Goal: Task Accomplishment & Management: Complete application form

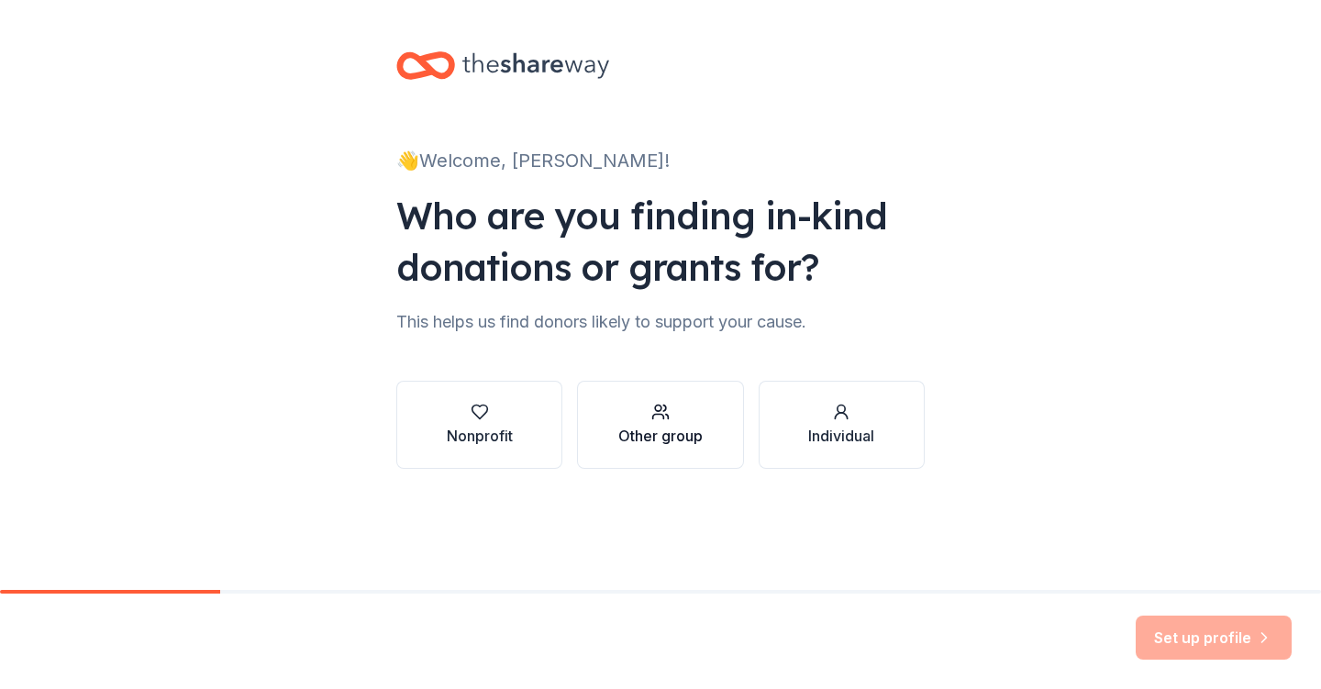
click at [664, 436] on div "Other group" at bounding box center [660, 436] width 84 height 22
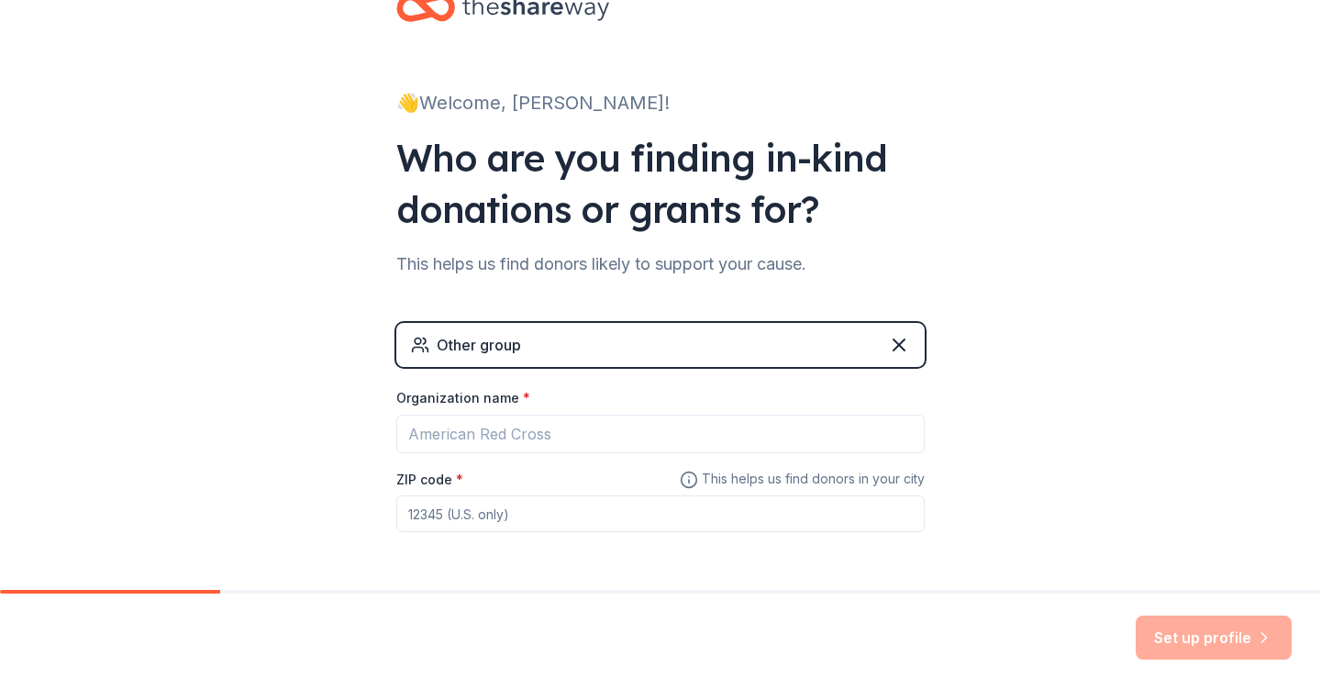
scroll to position [69, 0]
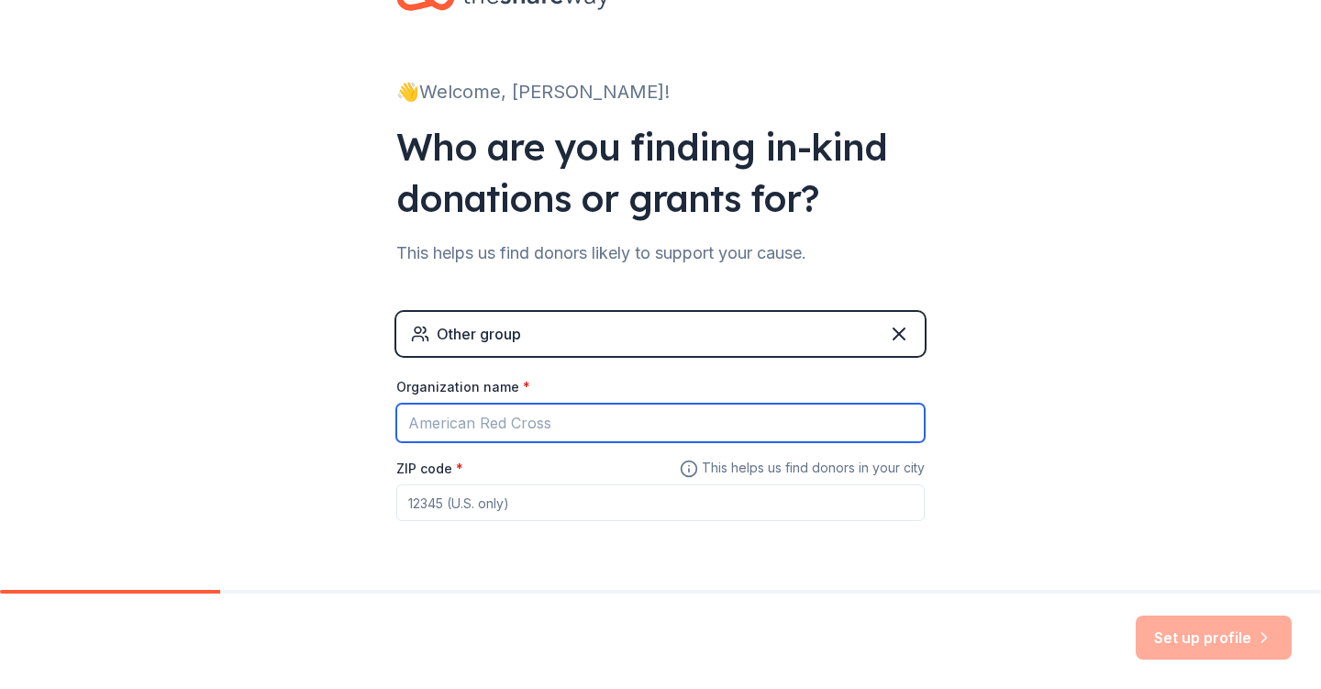
click at [462, 414] on input "Organization name *" at bounding box center [660, 423] width 528 height 39
type input "[PERSON_NAME][GEOGRAPHIC_DATA][DEMOGRAPHIC_DATA]"
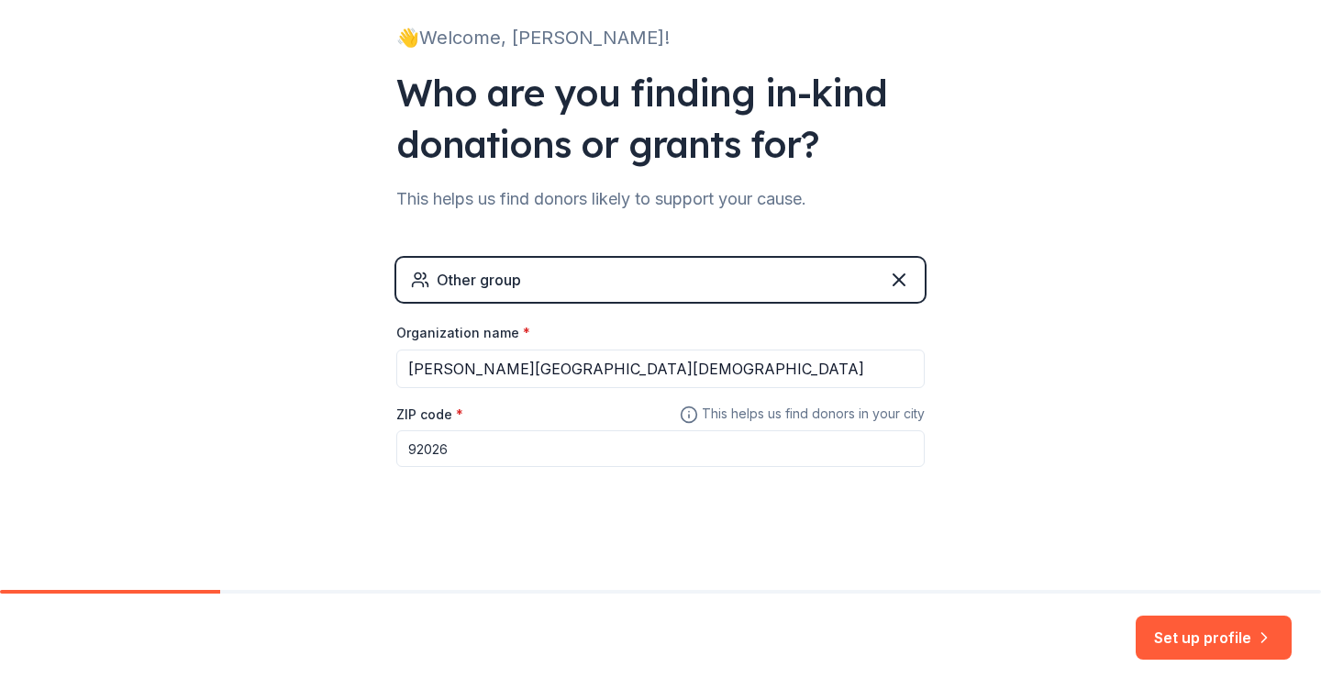
scroll to position [125, 0]
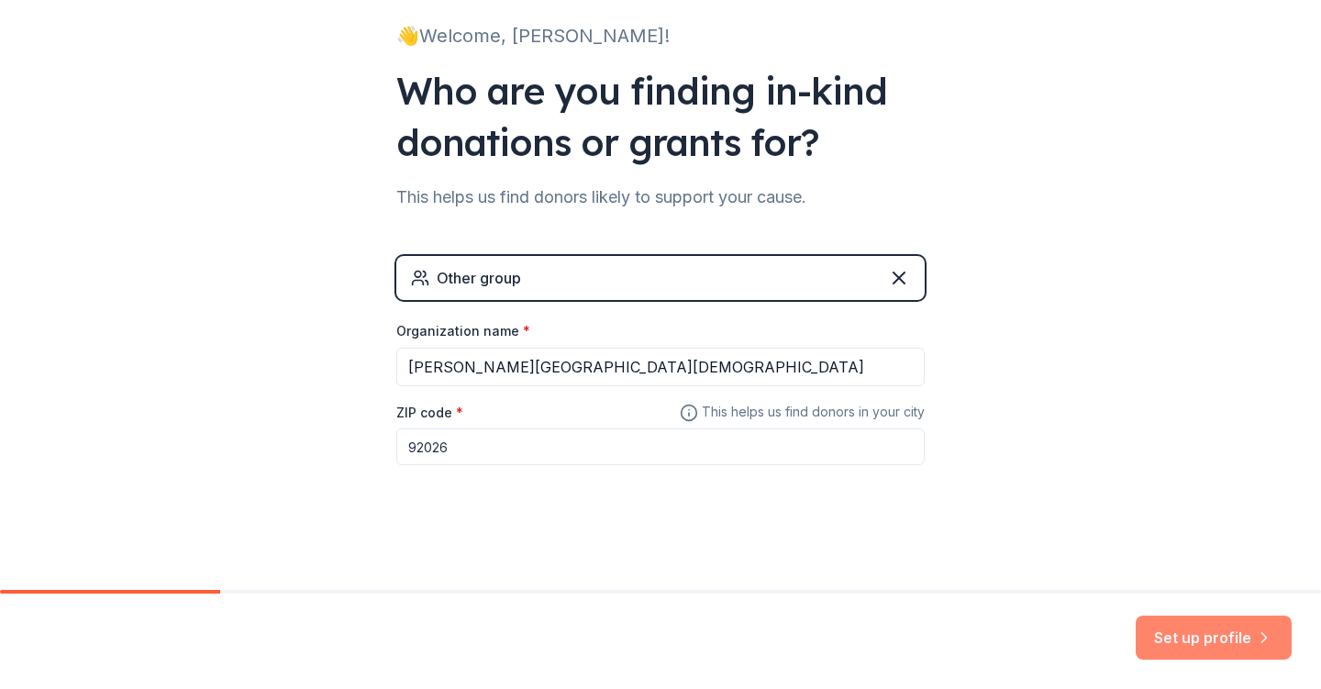
type input "92026"
click at [1190, 639] on button "Set up profile" at bounding box center [1213, 637] width 156 height 44
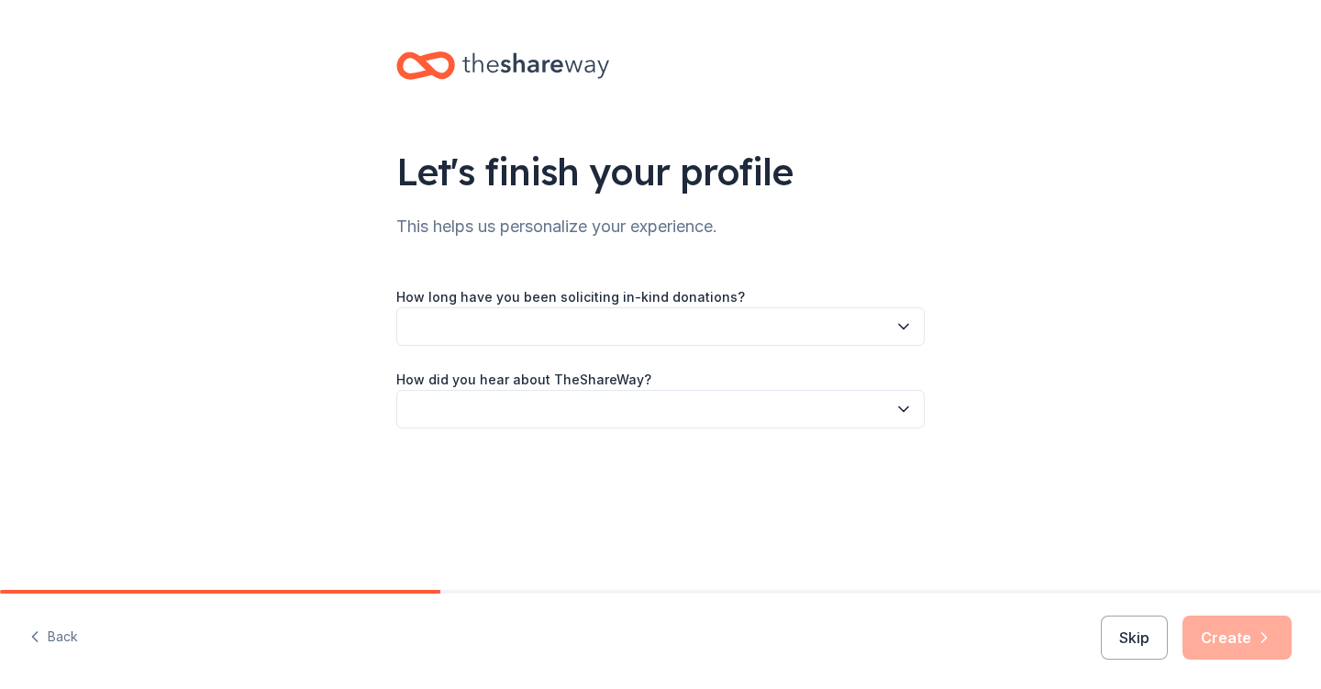
click at [437, 330] on button "button" at bounding box center [660, 326] width 528 height 39
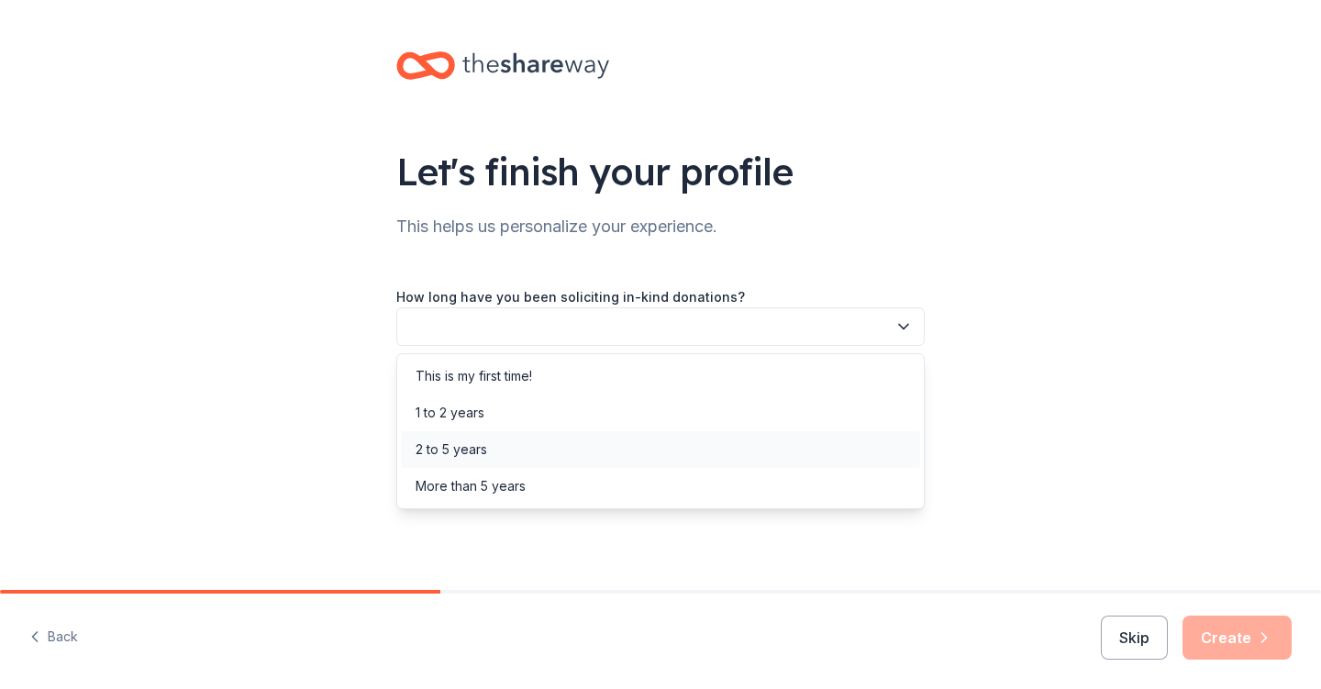
click at [431, 453] on div "2 to 5 years" at bounding box center [451, 449] width 72 height 22
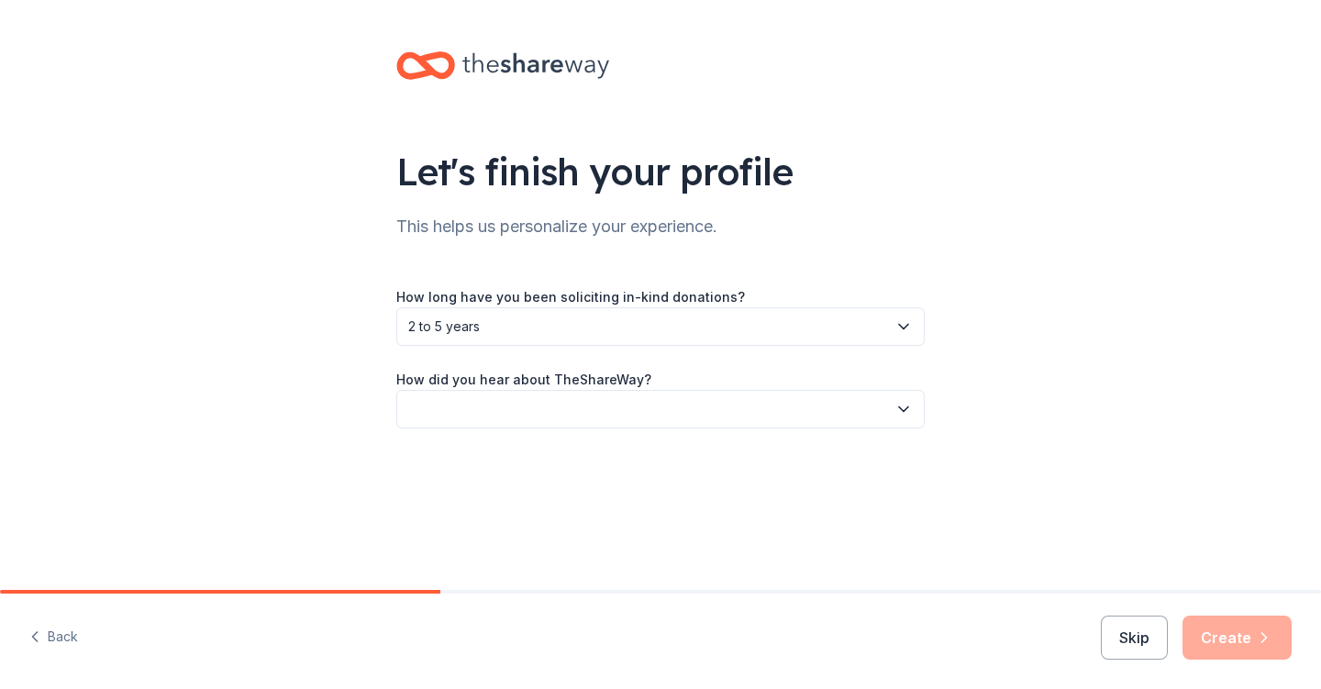
click at [457, 419] on button "button" at bounding box center [660, 409] width 528 height 39
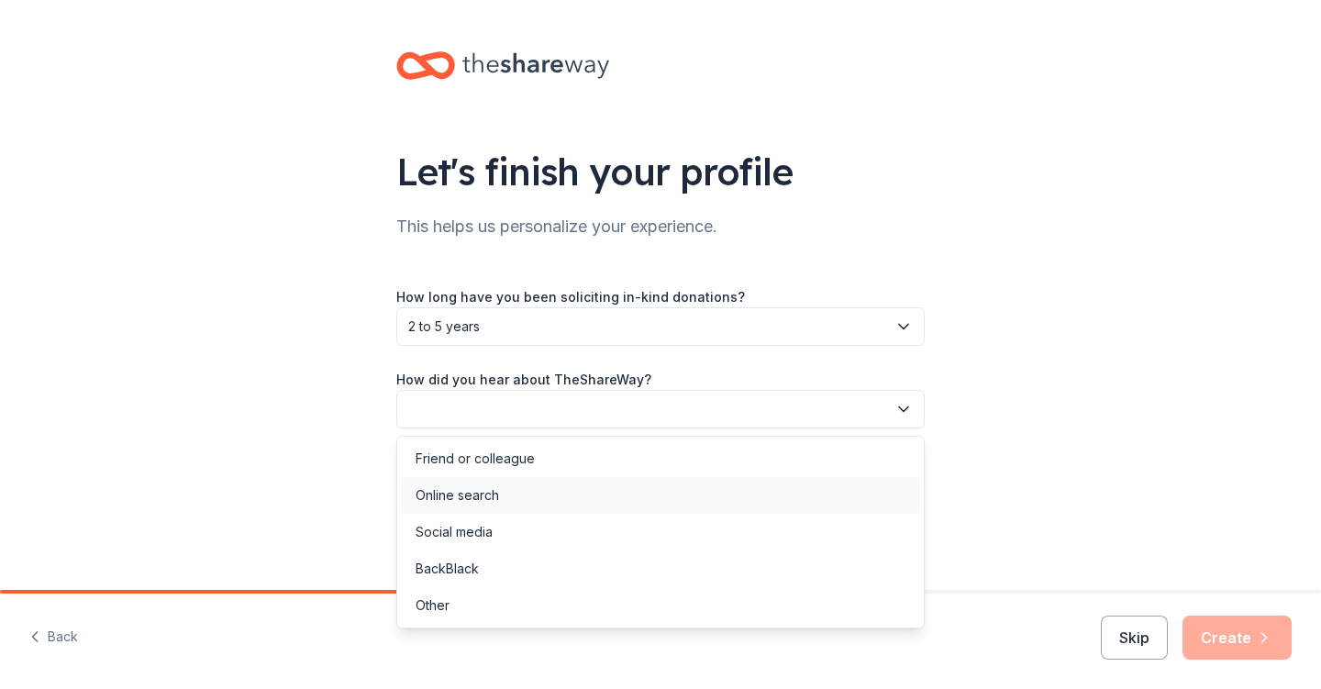
click at [446, 498] on div "Online search" at bounding box center [456, 495] width 83 height 22
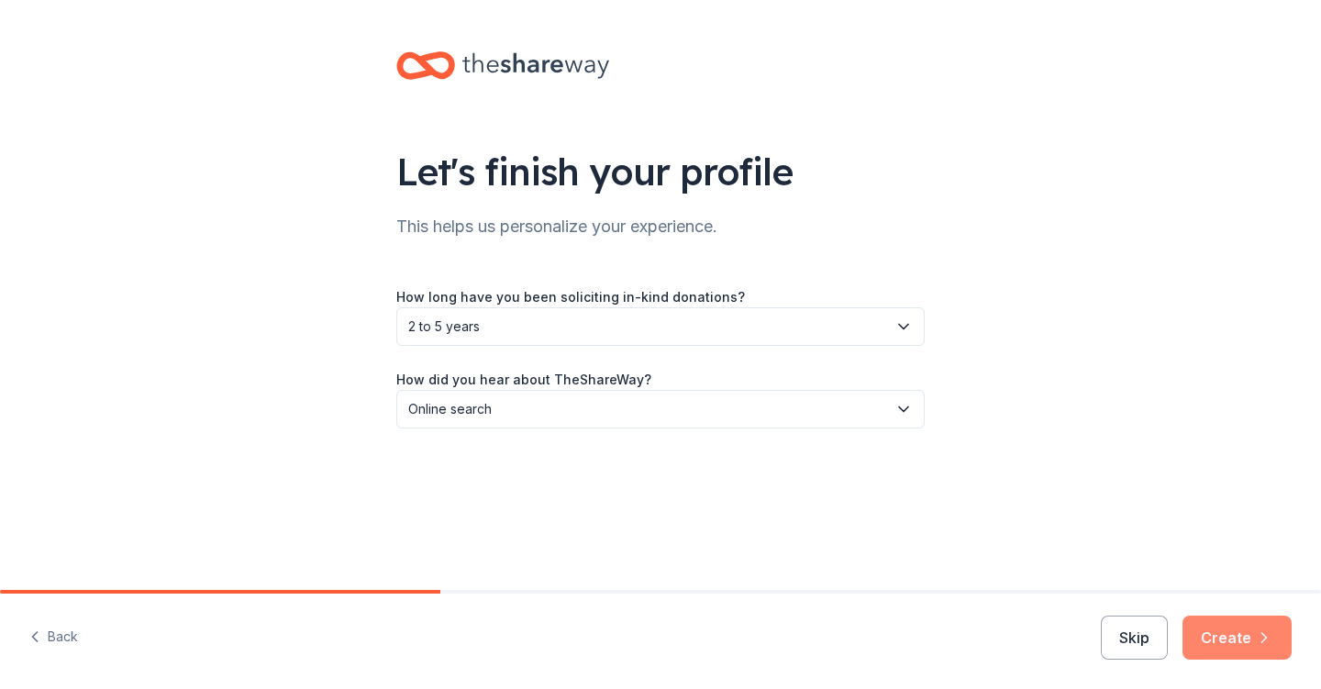
click at [1214, 634] on button "Create" at bounding box center [1236, 637] width 109 height 44
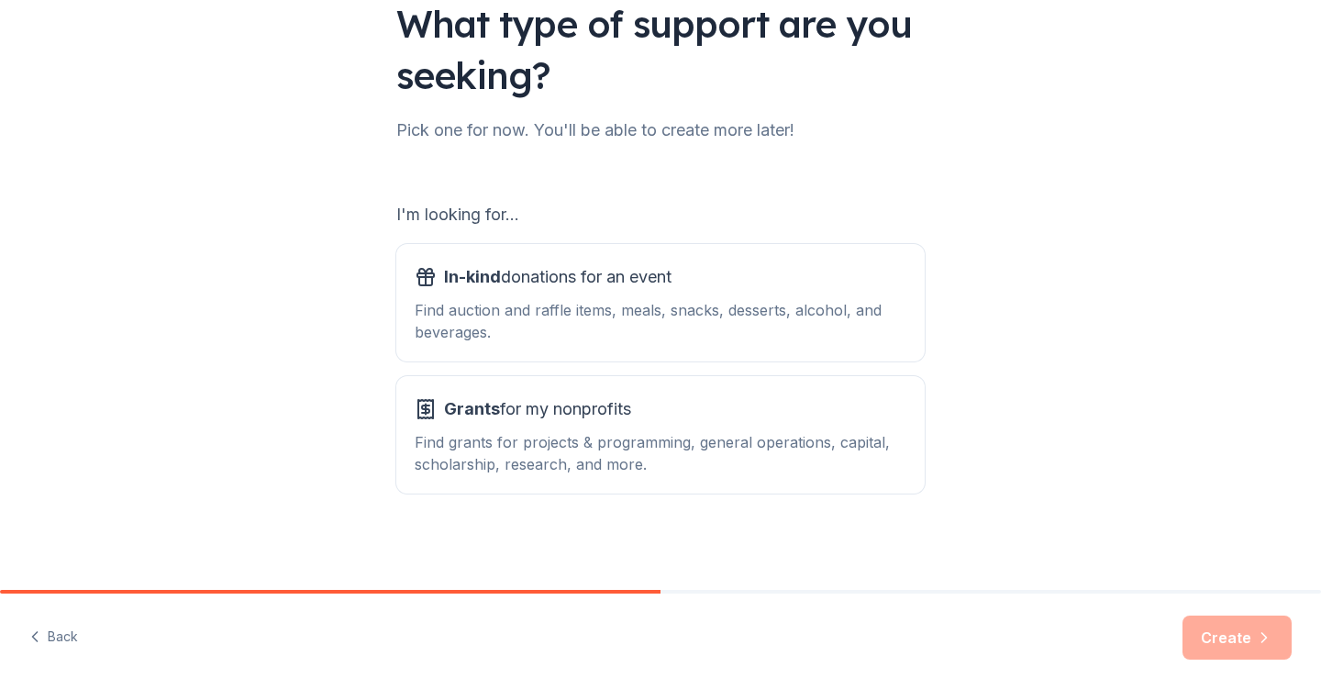
scroll to position [150, 0]
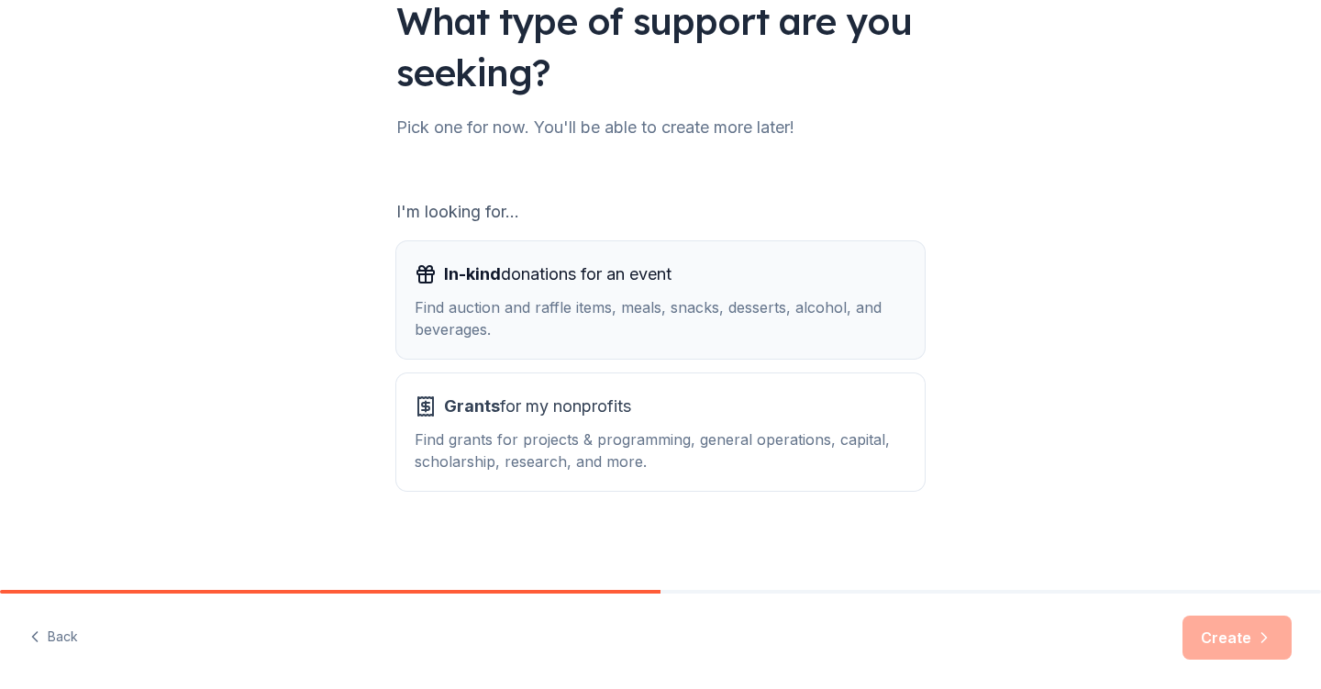
click at [477, 318] on div "Find auction and raffle items, meals, snacks, desserts, alcohol, and beverages." at bounding box center [661, 318] width 492 height 44
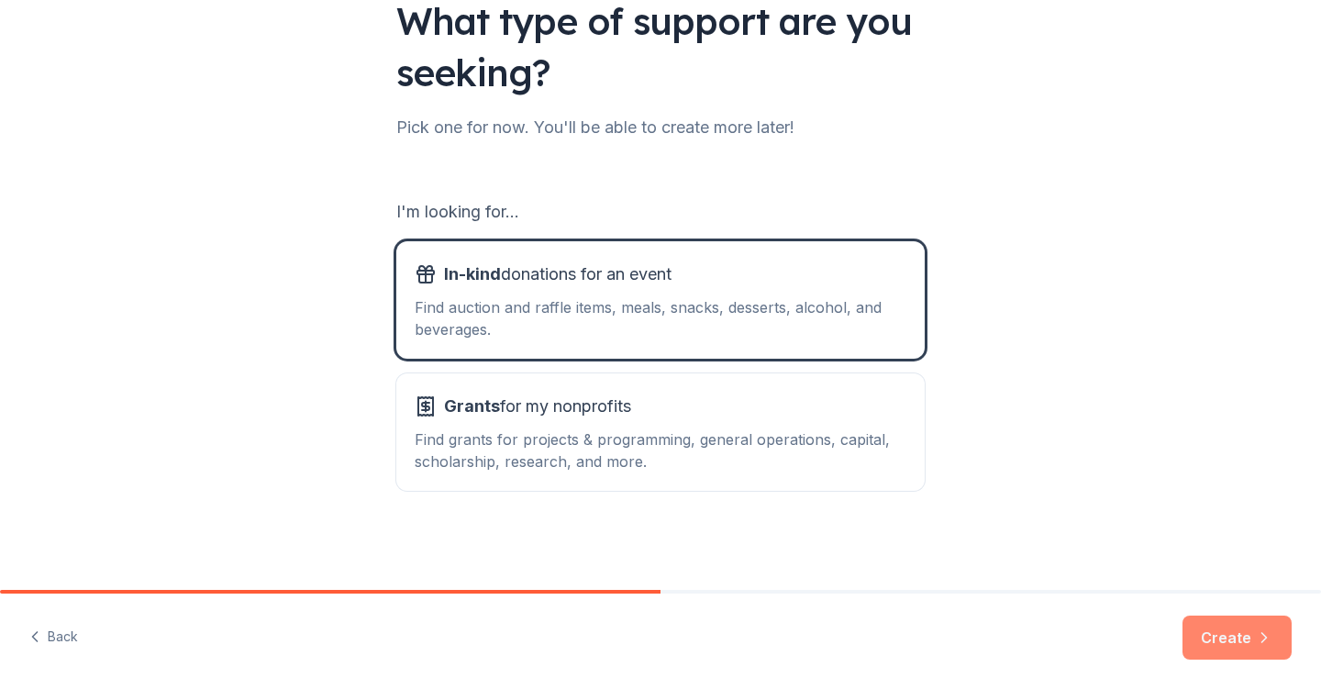
click at [1227, 641] on button "Create" at bounding box center [1236, 637] width 109 height 44
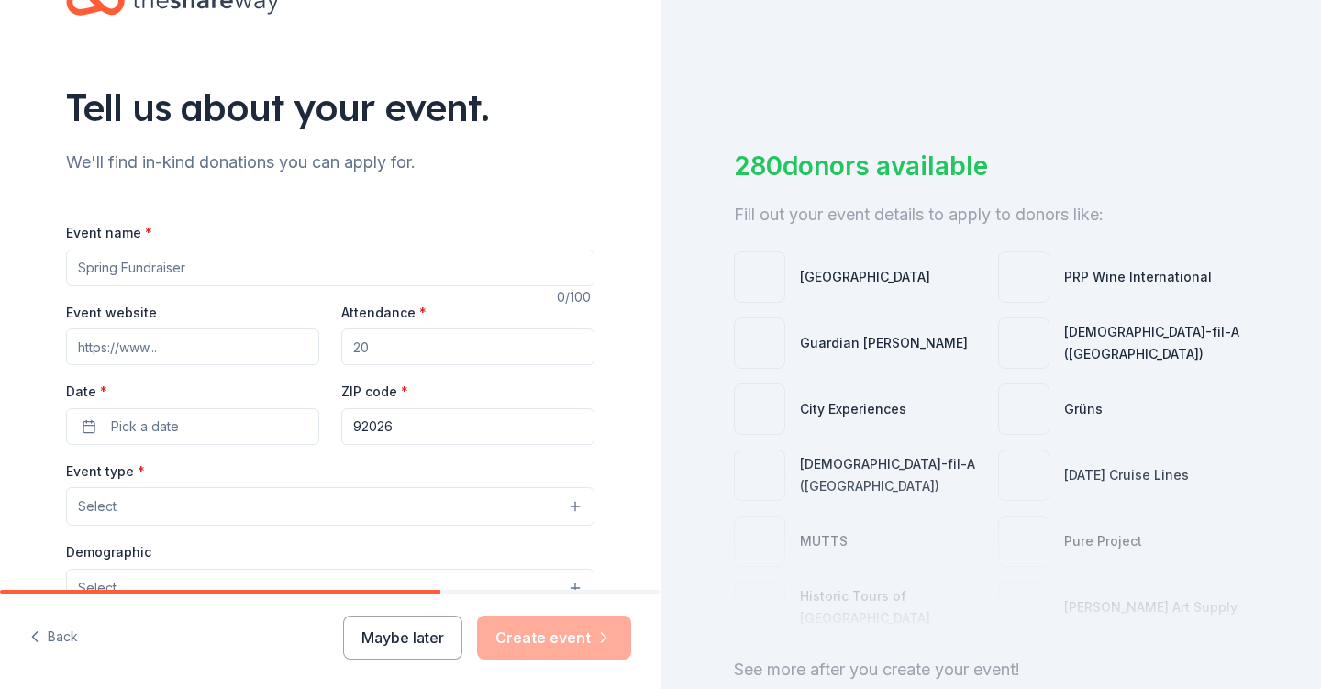
scroll to position [72, 0]
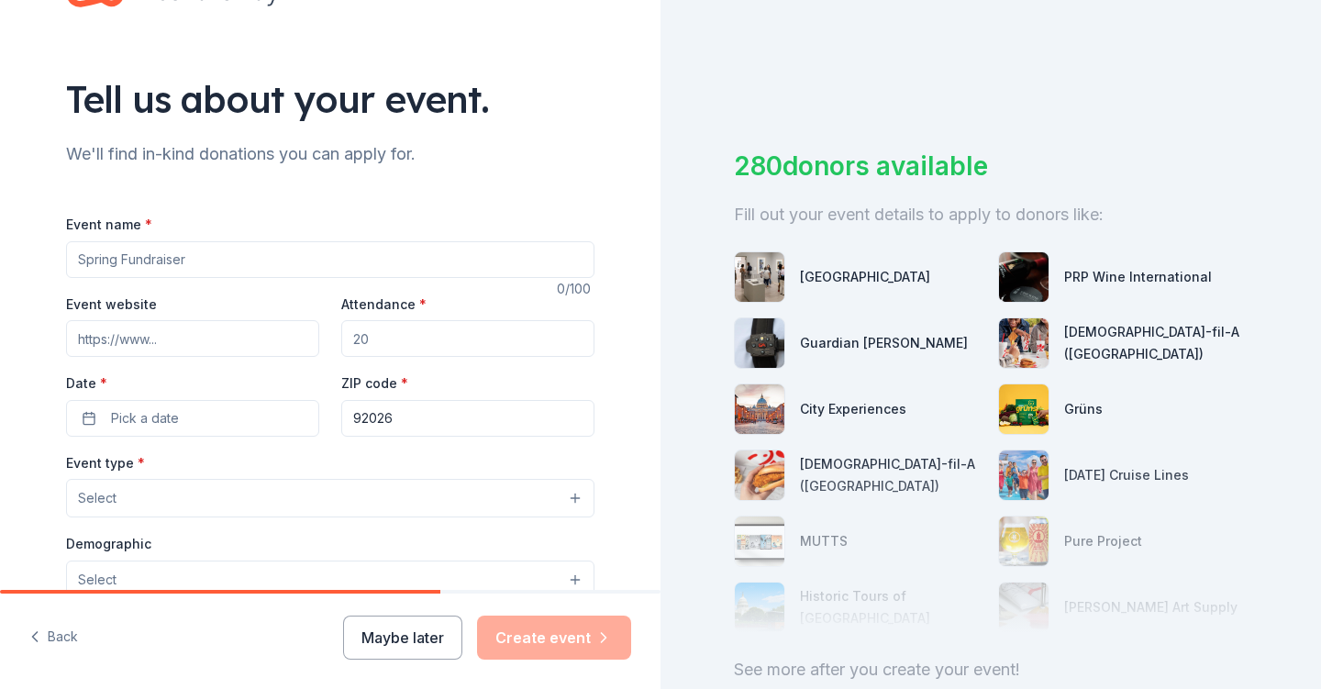
click at [134, 260] on input "Event name *" at bounding box center [330, 259] width 528 height 37
click at [183, 250] on input "Teacher Appreication" at bounding box center [330, 259] width 528 height 37
click at [170, 256] on input "Teacher Appreication" at bounding box center [330, 259] width 528 height 37
type input "Teacher Appreciation"
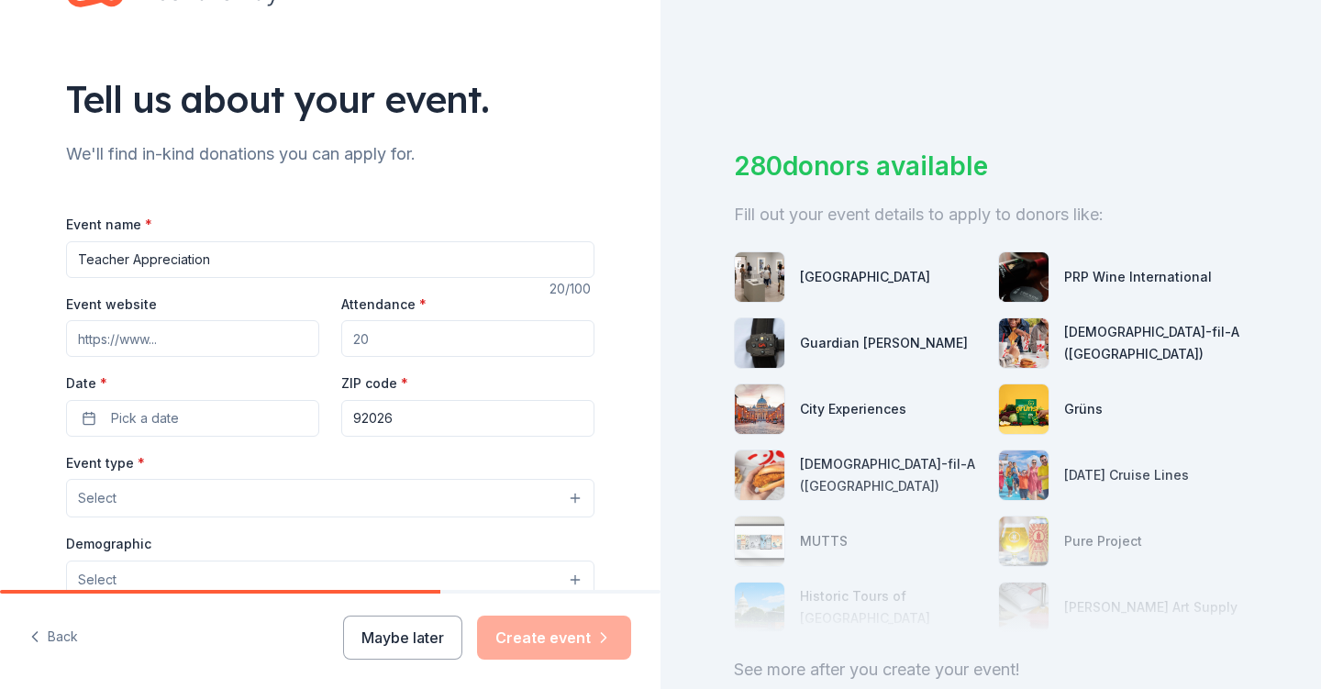
drag, startPoint x: 387, startPoint y: 342, endPoint x: 323, endPoint y: 342, distance: 64.2
click at [323, 342] on div "Event website Attendance * Date * Pick a date ZIP code * 92026" at bounding box center [330, 365] width 528 height 144
click at [370, 337] on input "Attendance *" at bounding box center [467, 338] width 253 height 37
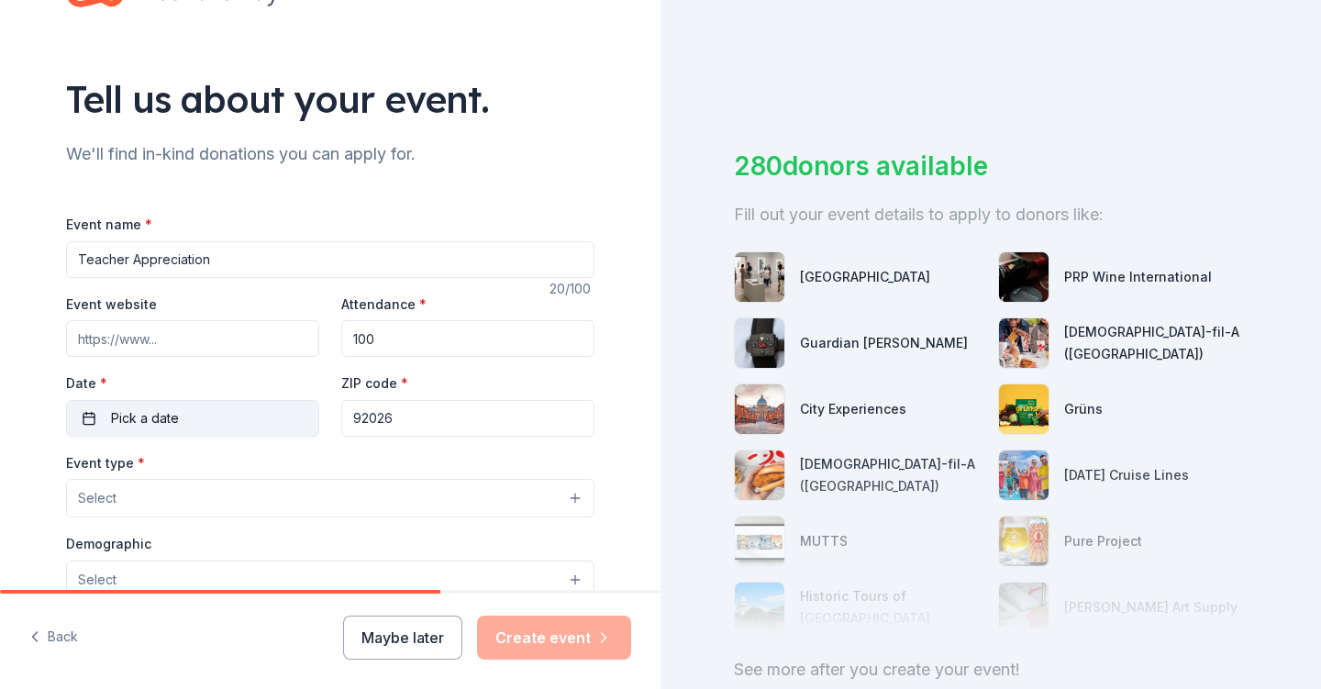
type input "100"
click at [231, 402] on button "Pick a date" at bounding box center [192, 418] width 253 height 37
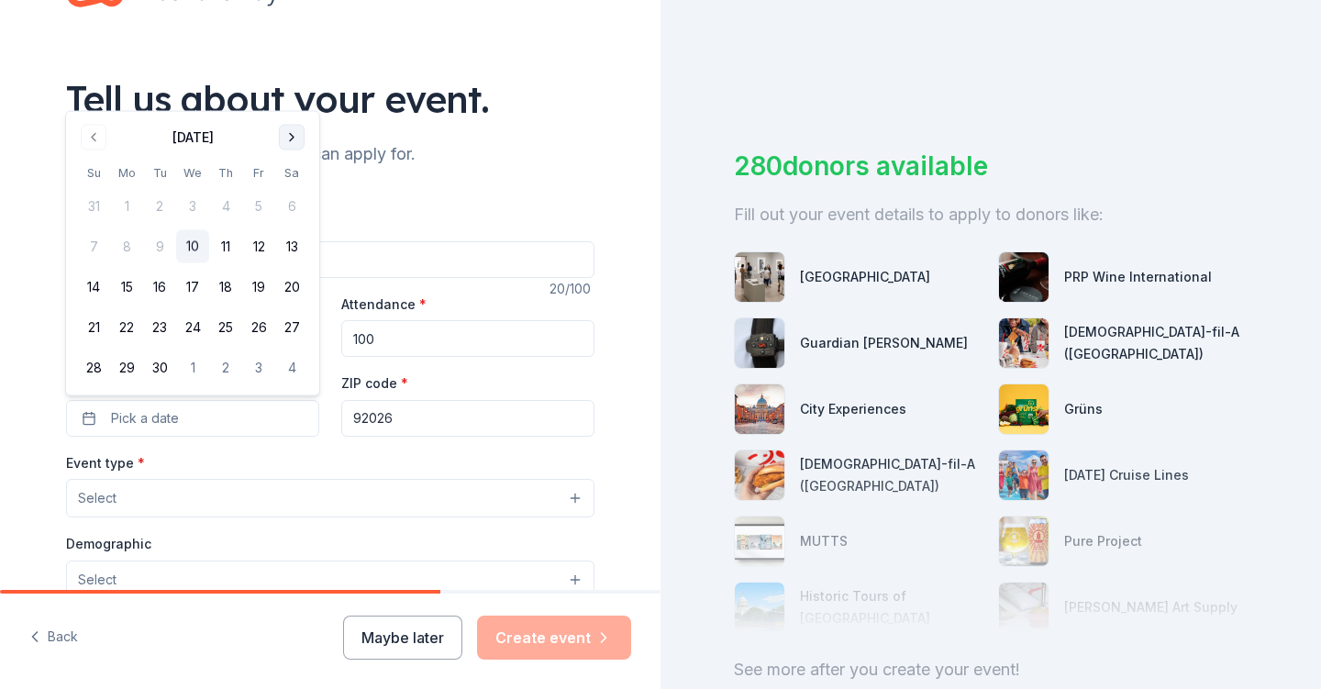
click at [298, 140] on button "Go to next month" at bounding box center [292, 138] width 26 height 26
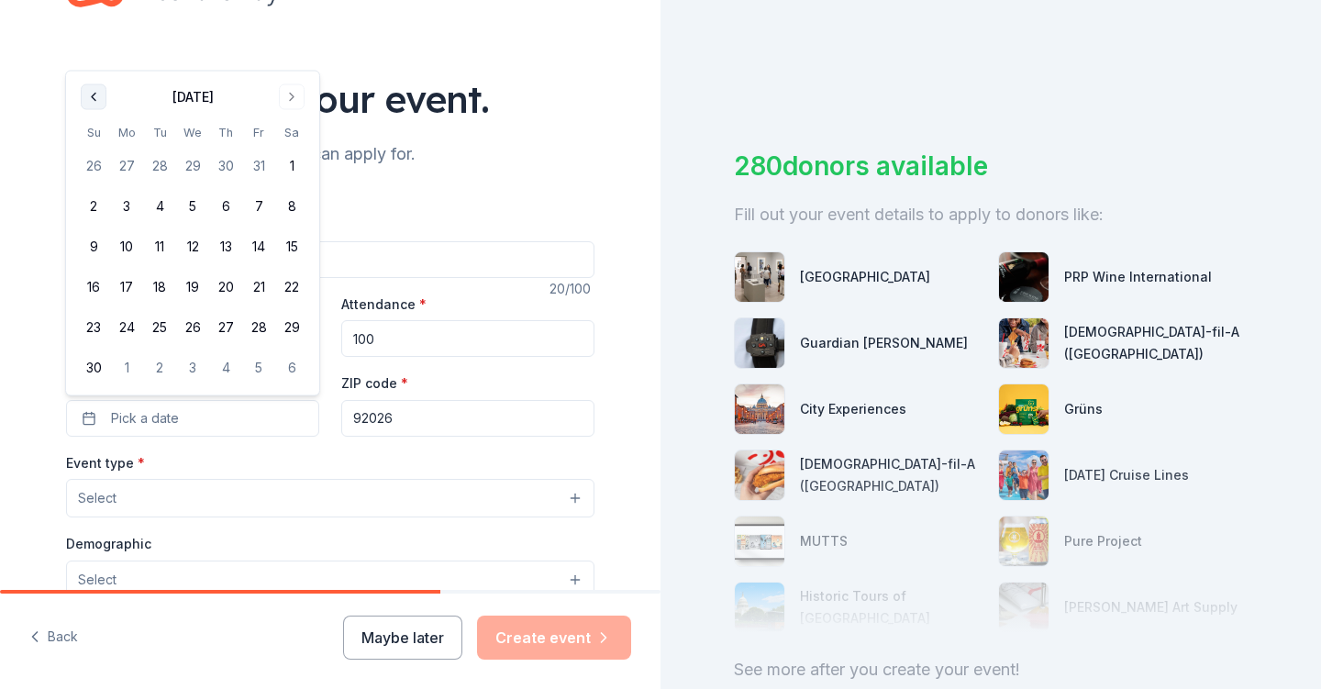
click at [96, 104] on button "Go to previous month" at bounding box center [94, 97] width 26 height 26
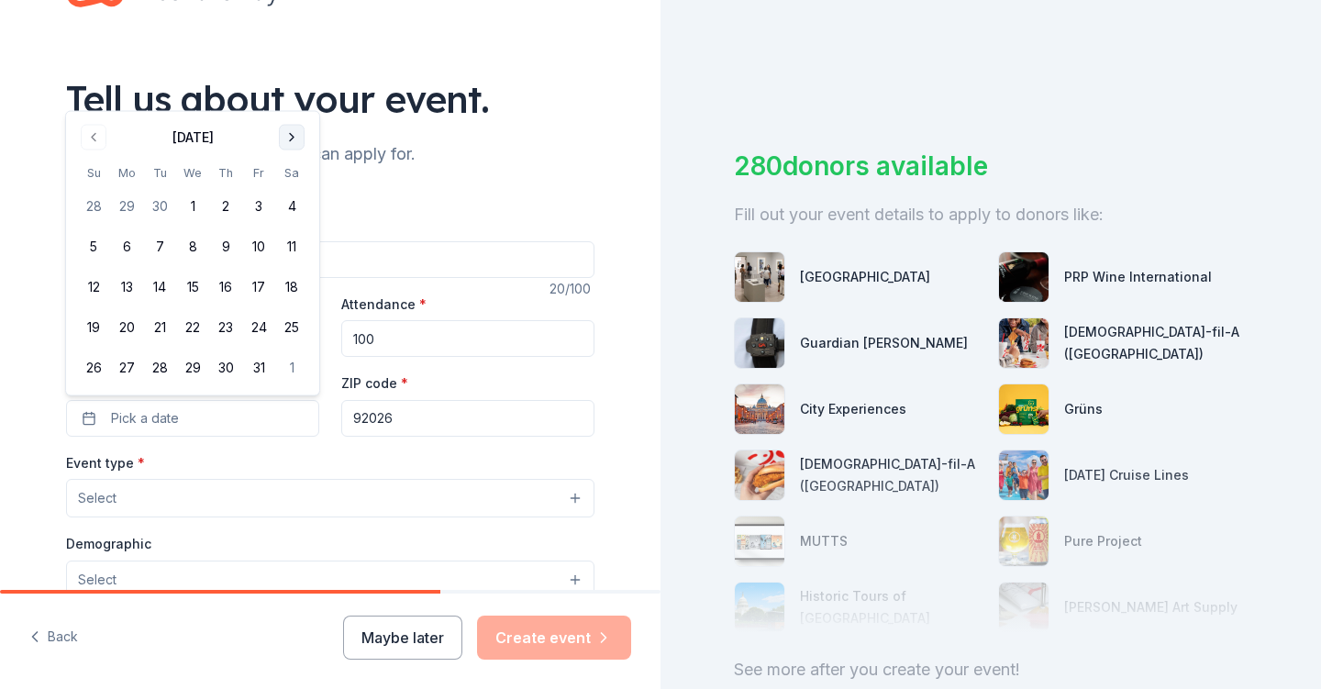
click at [286, 140] on button "Go to next month" at bounding box center [292, 138] width 26 height 26
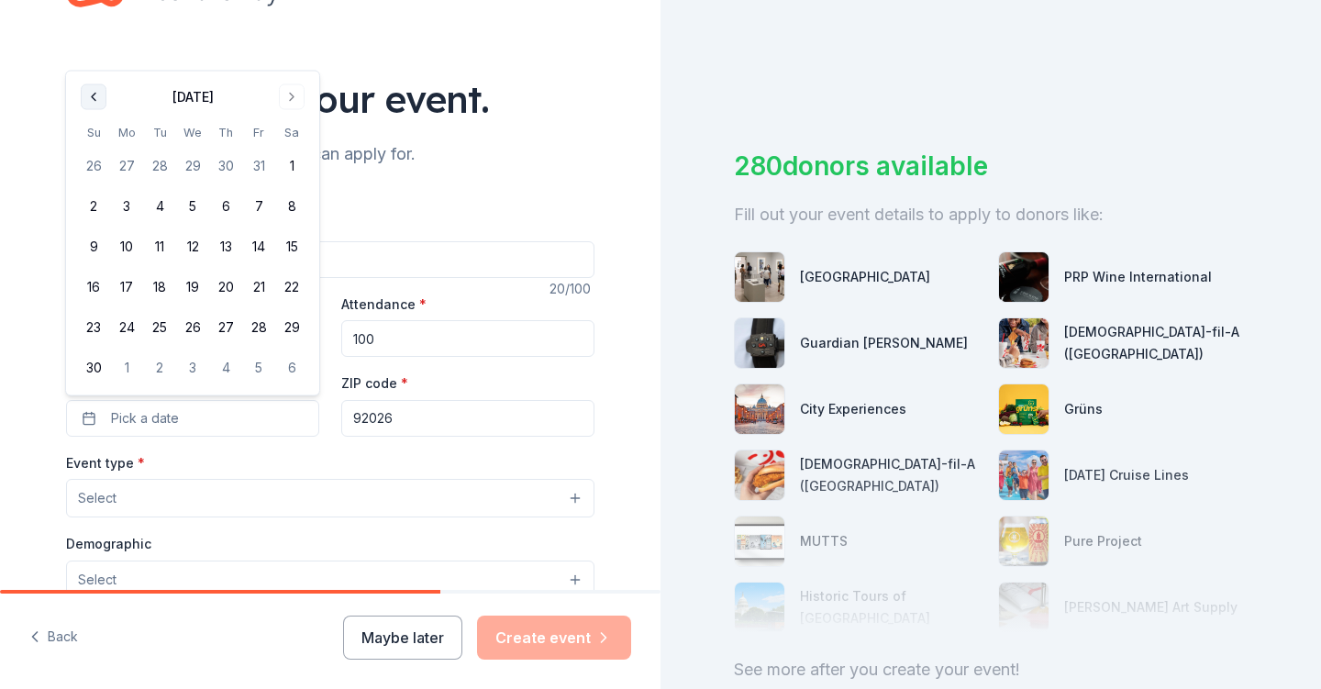
click at [97, 95] on button "Go to previous month" at bounding box center [94, 97] width 26 height 26
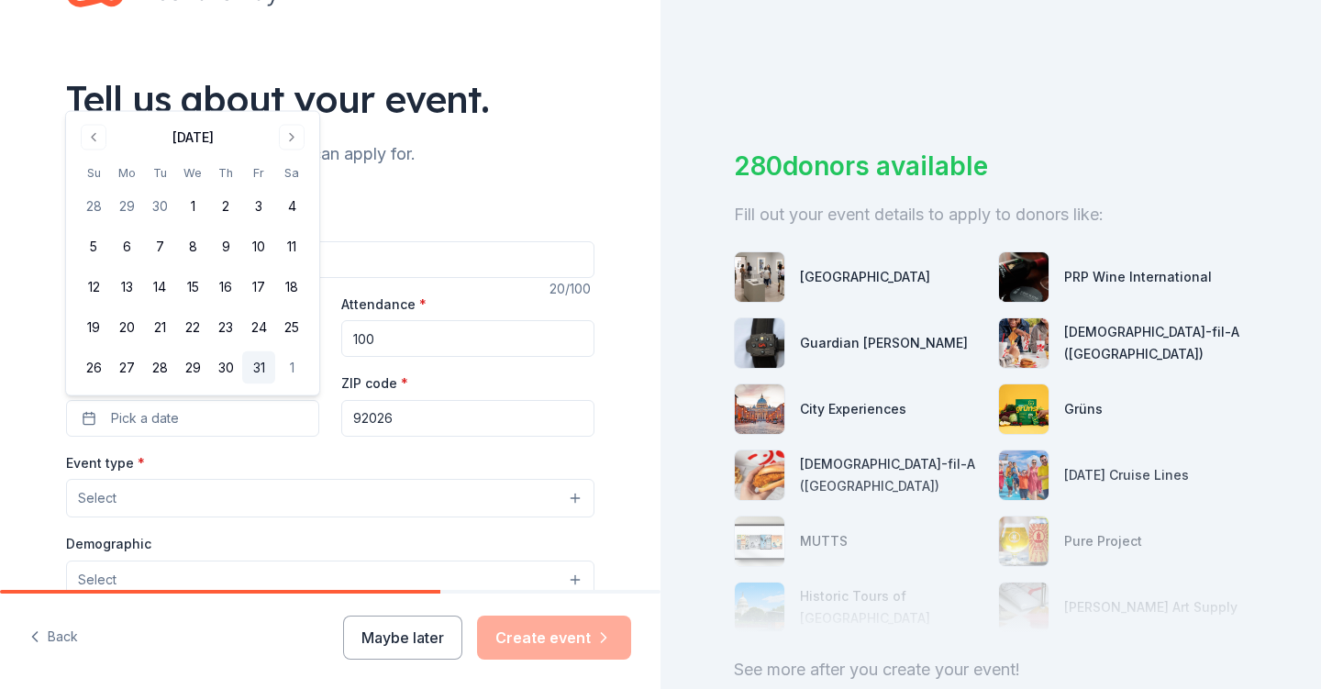
click at [256, 373] on button "31" at bounding box center [258, 367] width 33 height 33
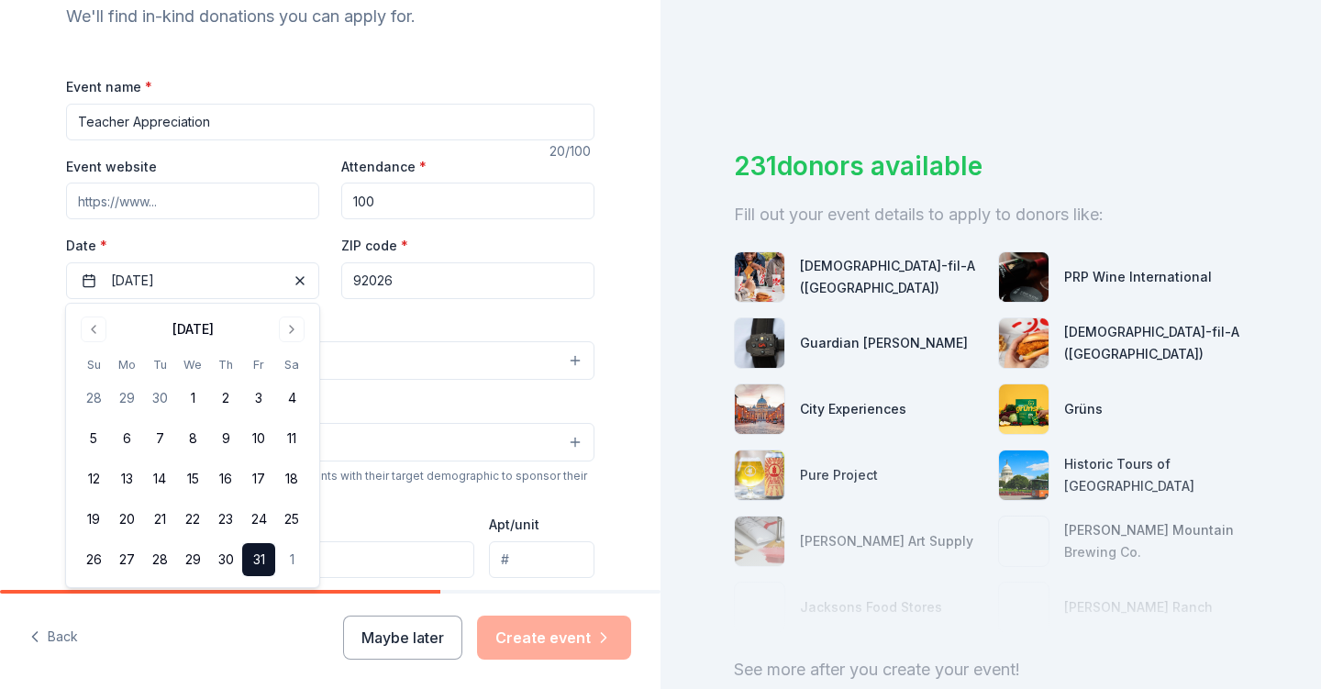
scroll to position [239, 0]
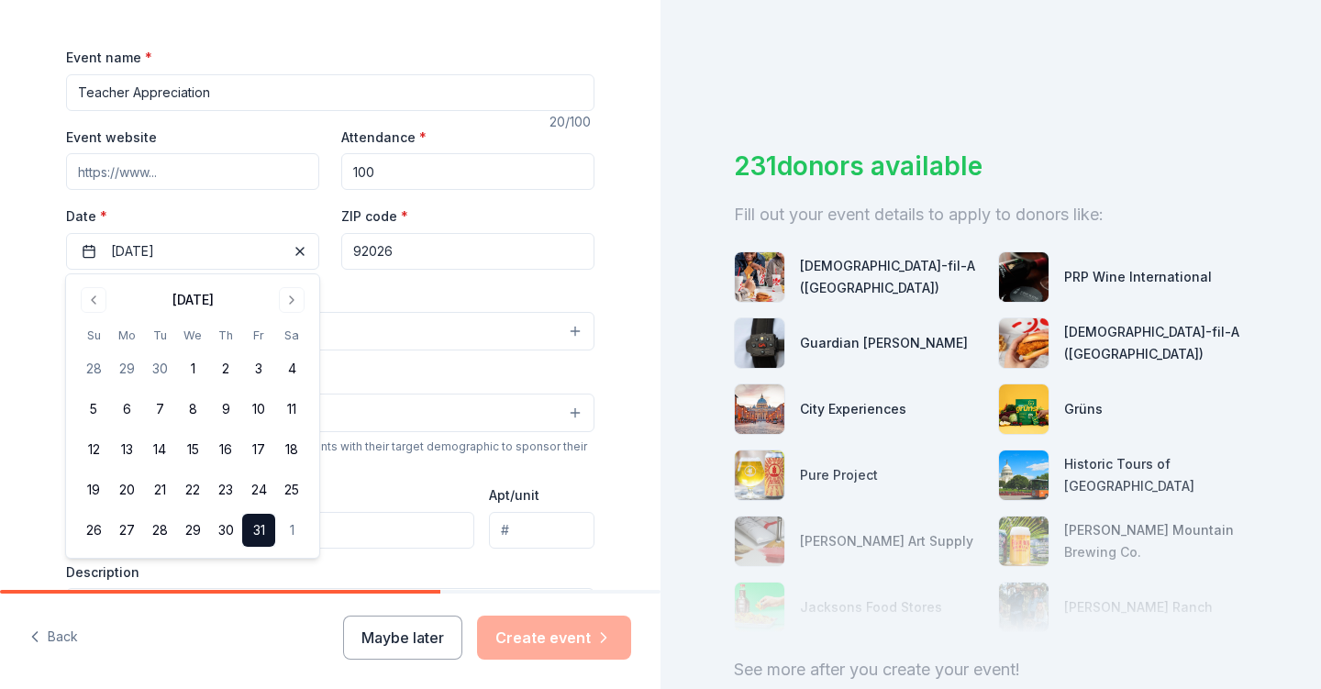
click at [359, 284] on div "Event type * Select" at bounding box center [330, 317] width 528 height 67
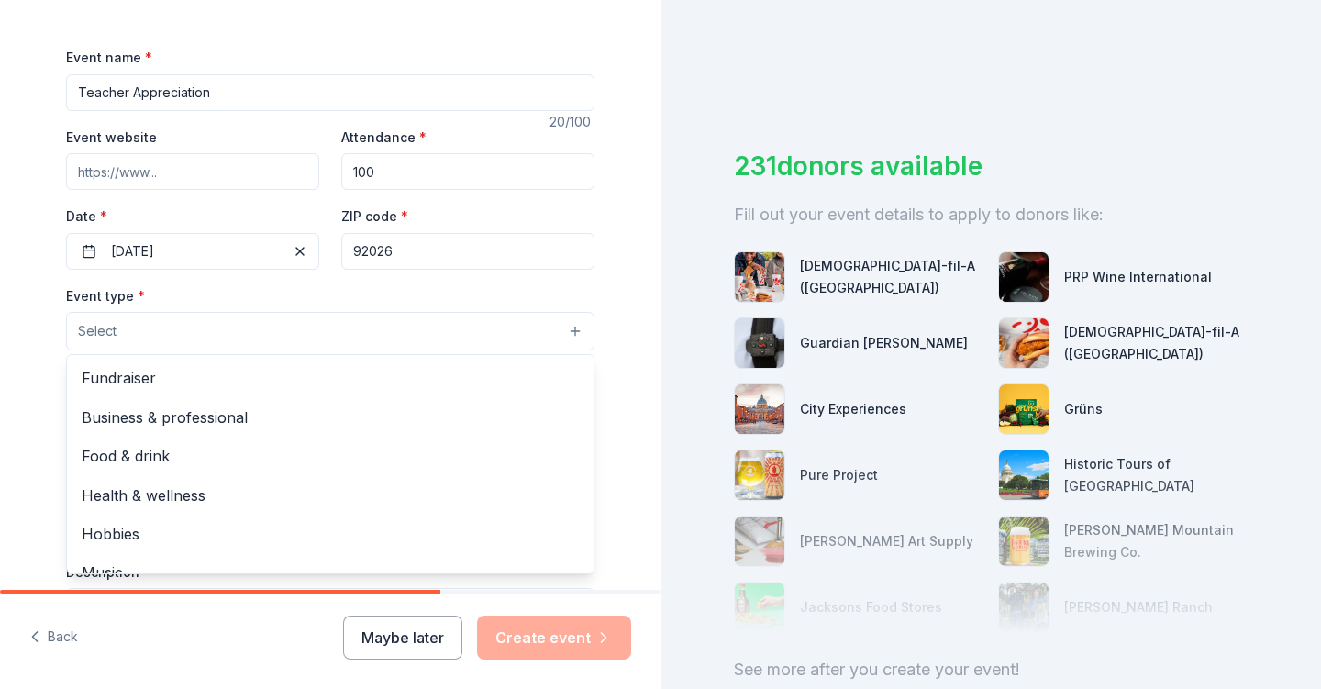
click at [337, 332] on button "Select" at bounding box center [330, 331] width 528 height 39
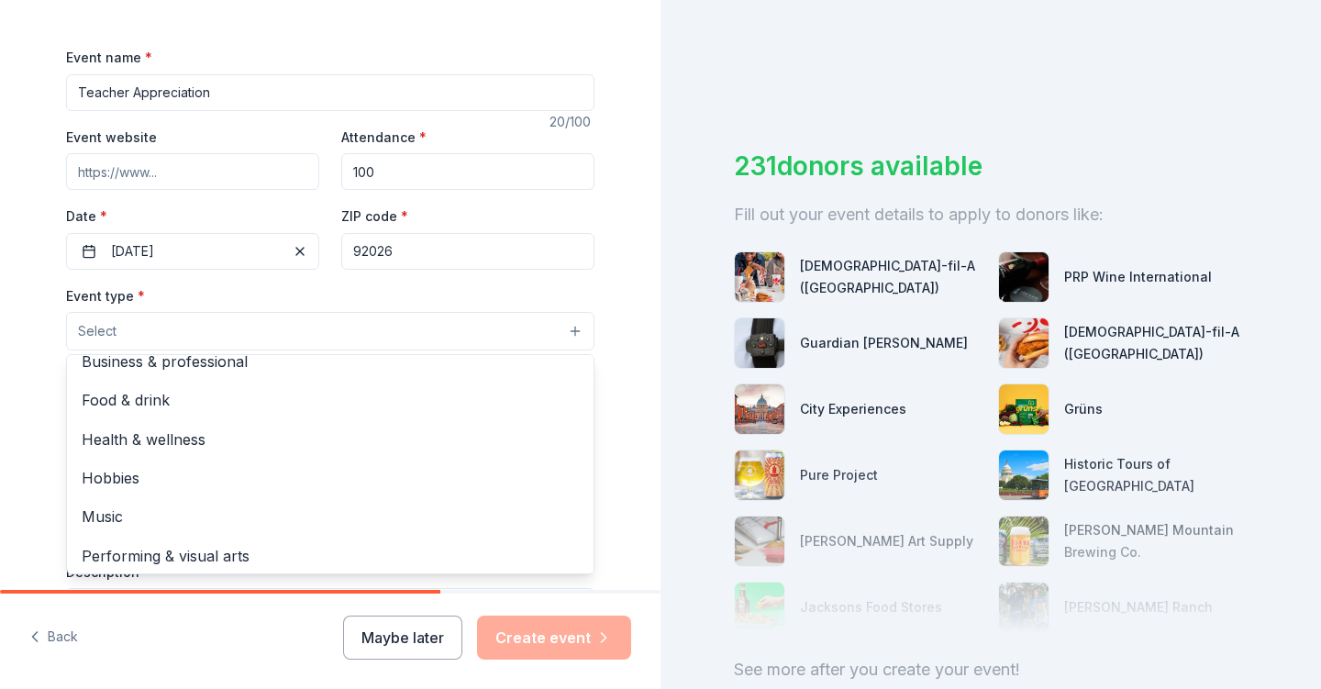
scroll to position [60, 0]
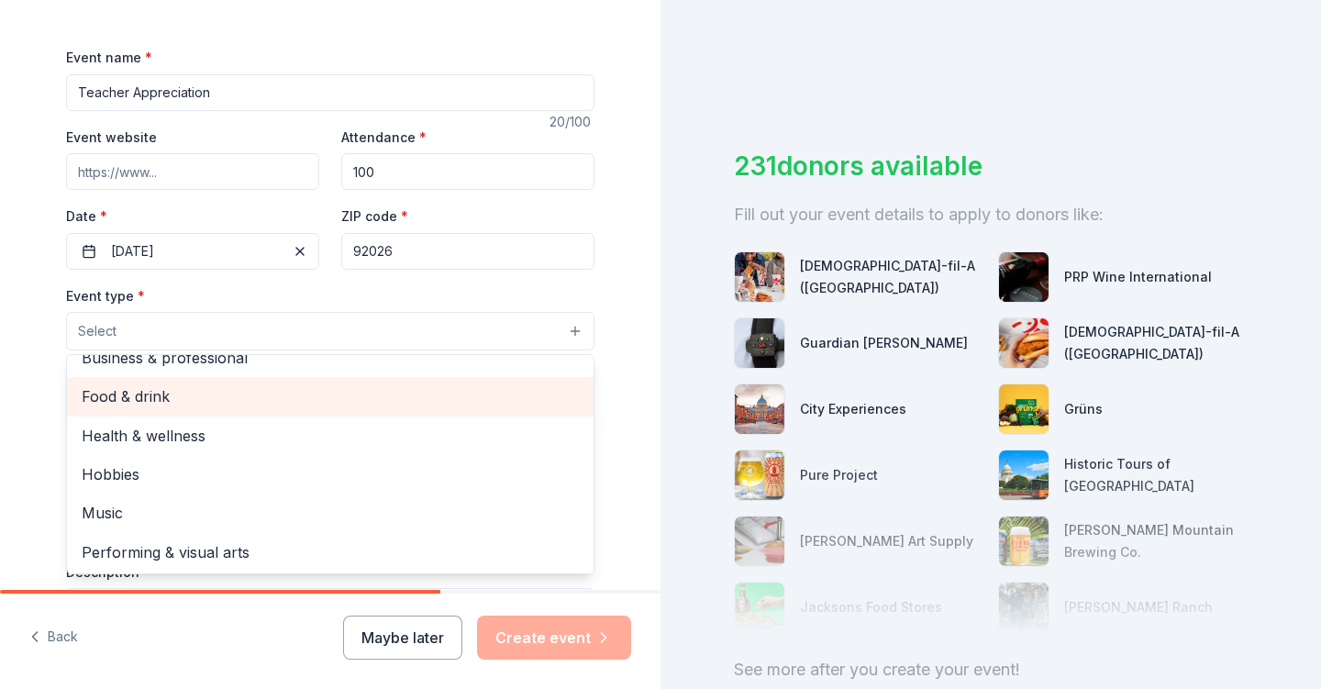
click at [134, 397] on span "Food & drink" at bounding box center [330, 396] width 497 height 24
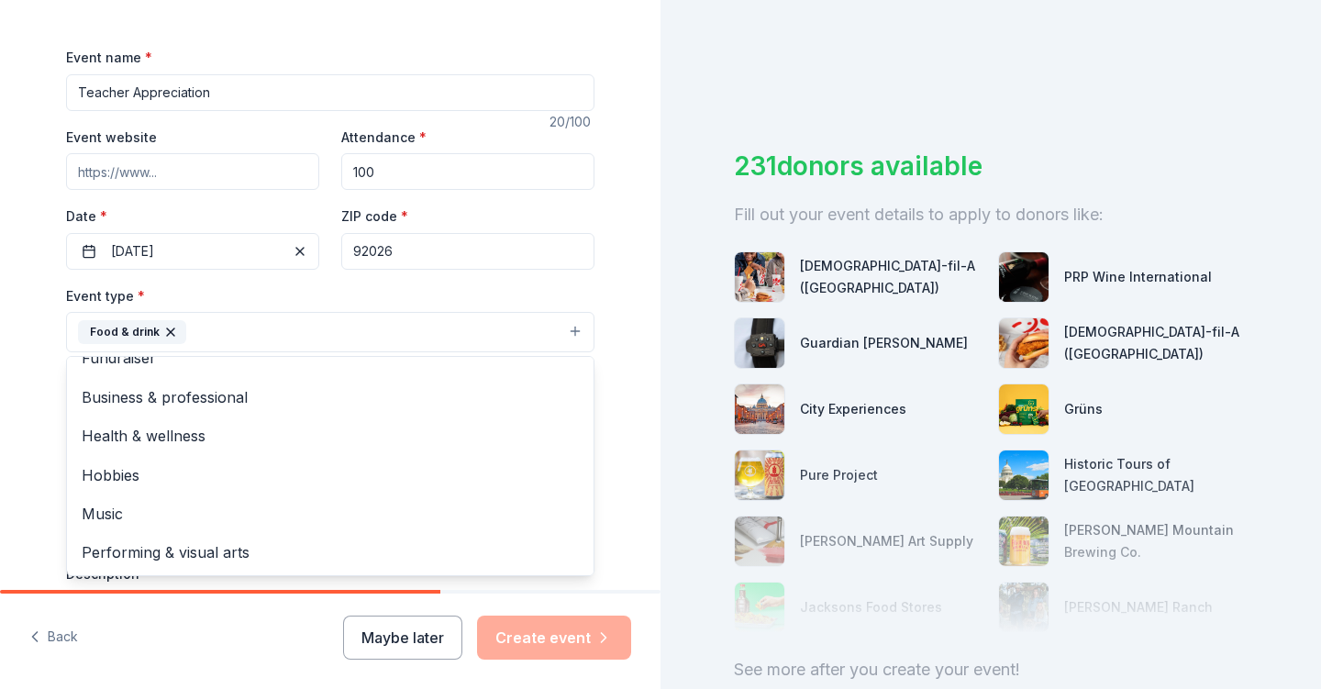
click at [260, 286] on div "Event type * Food & drink Fundraiser Business & professional Health & wellness …" at bounding box center [330, 318] width 528 height 69
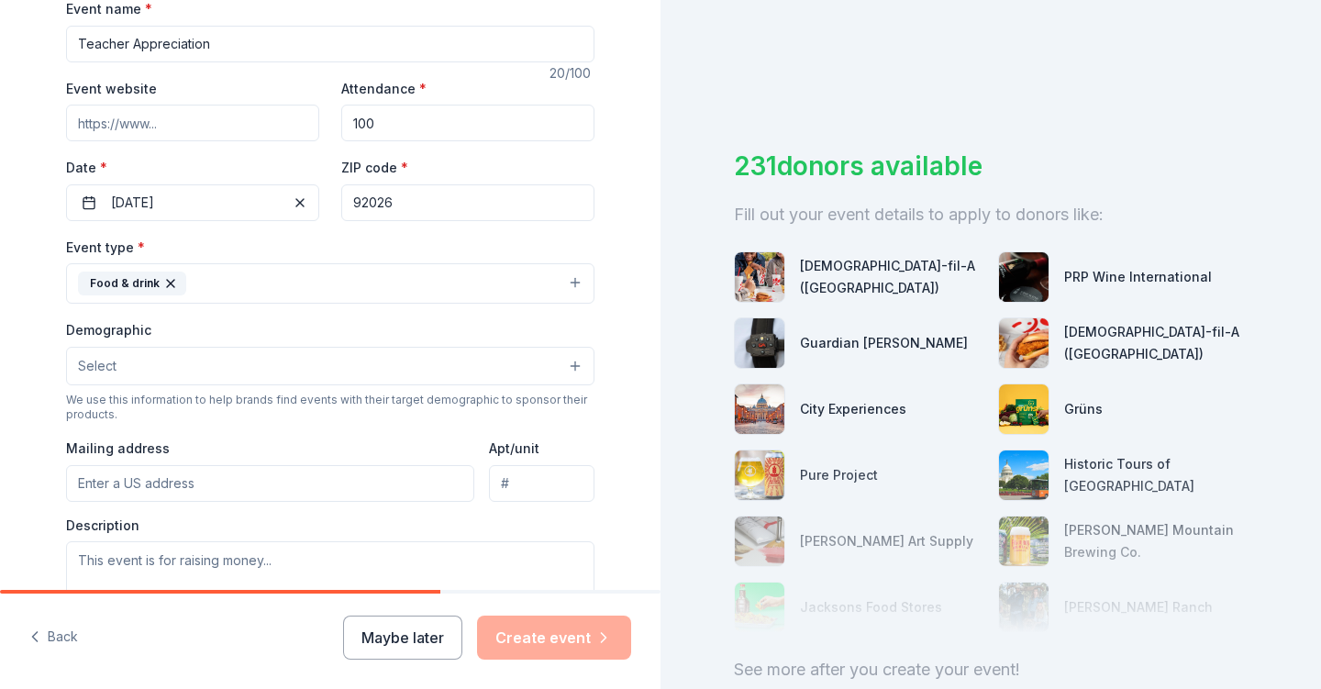
scroll to position [310, 0]
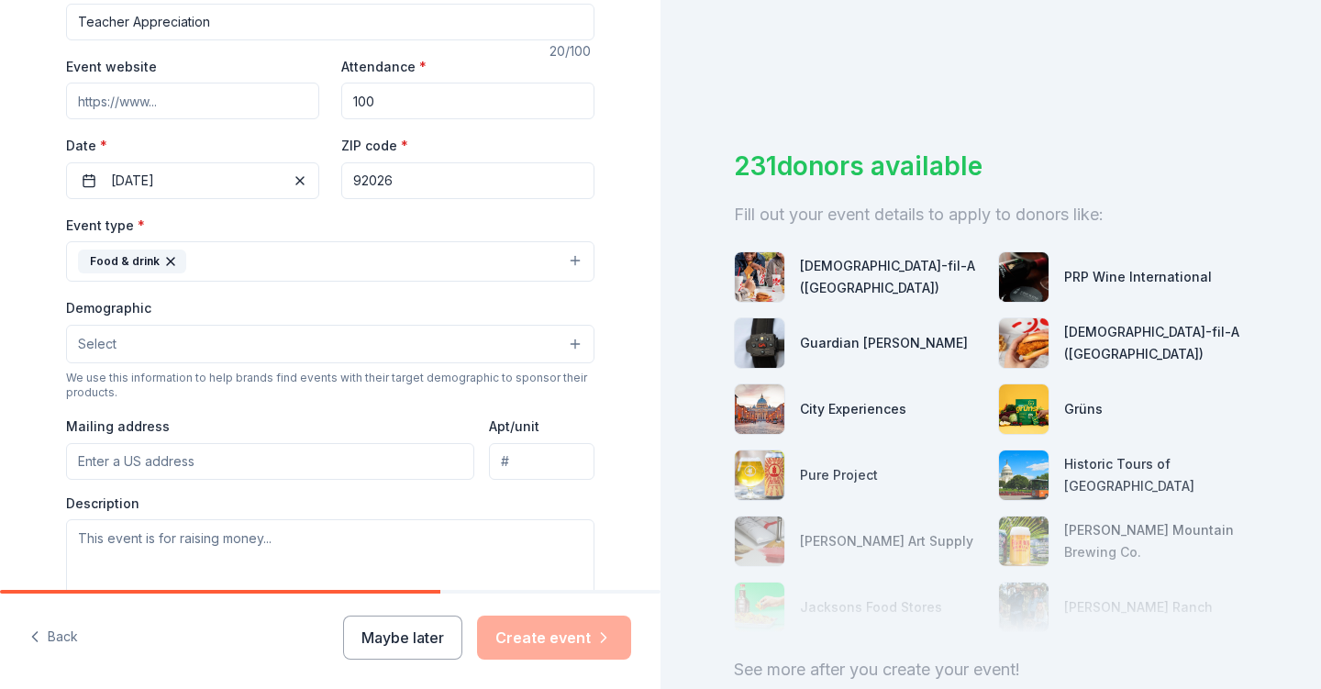
click at [234, 344] on button "Select" at bounding box center [330, 344] width 528 height 39
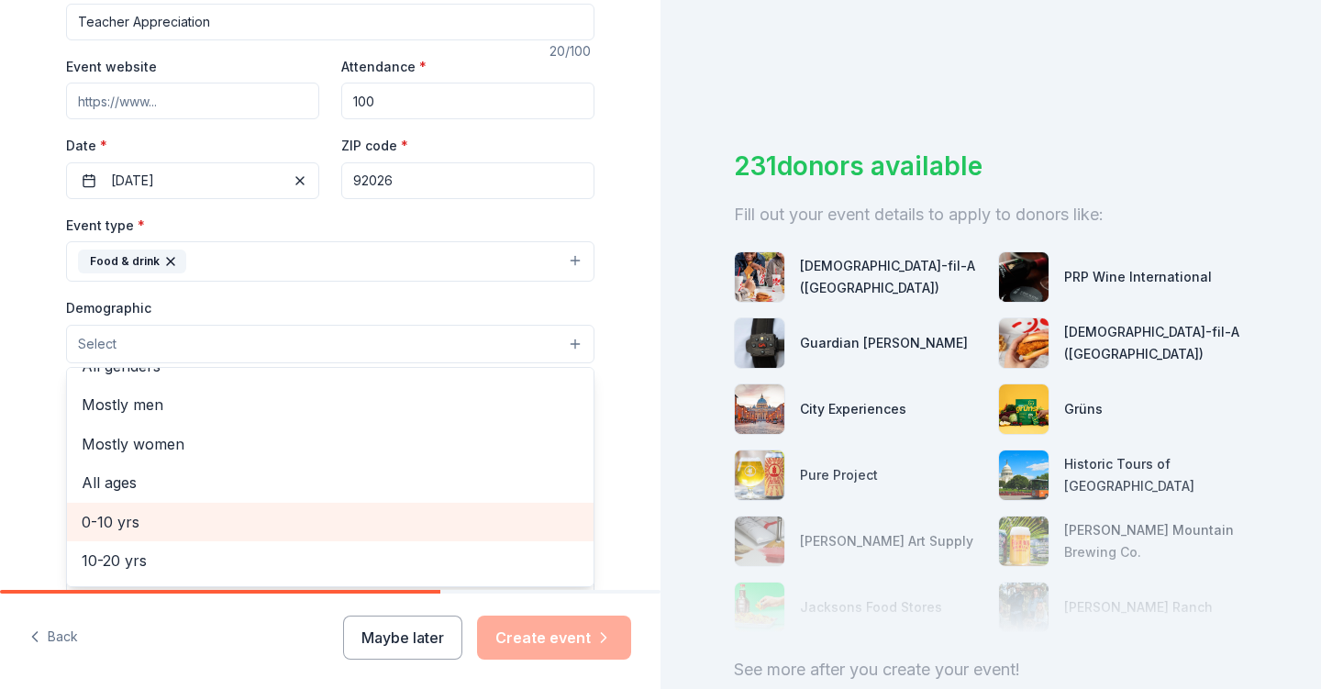
scroll to position [0, 0]
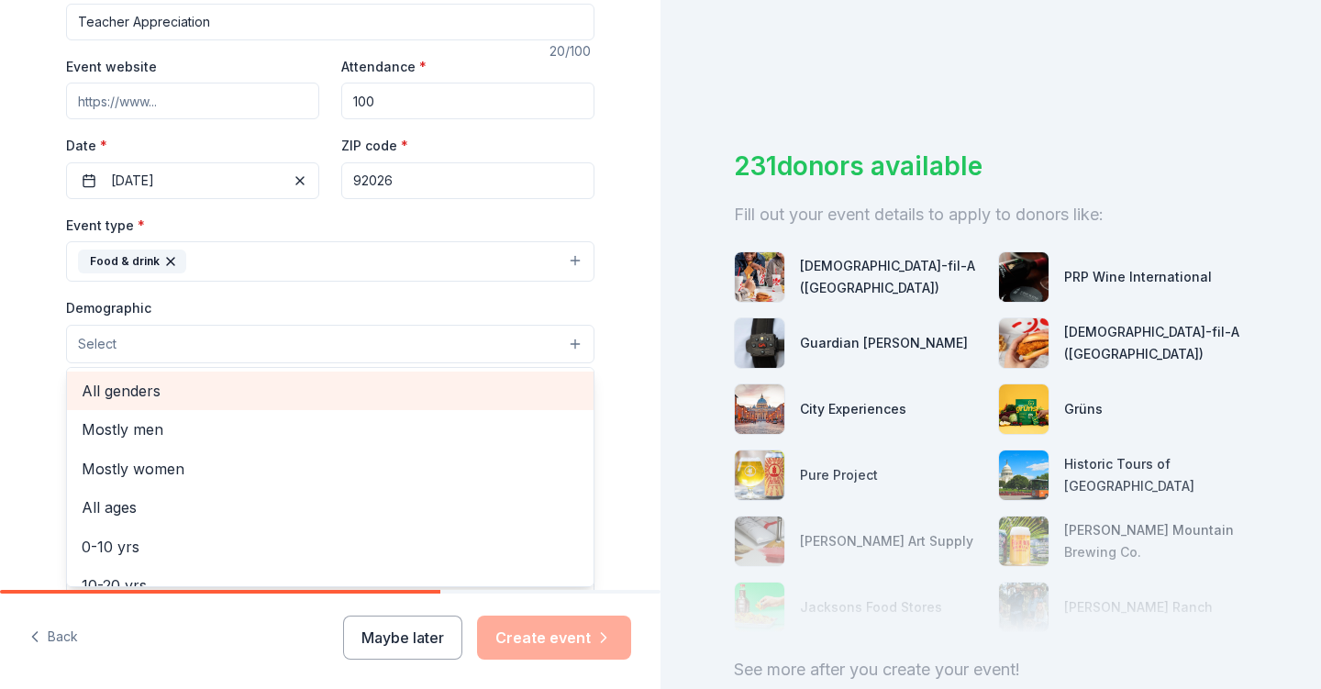
click at [145, 387] on span "All genders" at bounding box center [330, 391] width 497 height 24
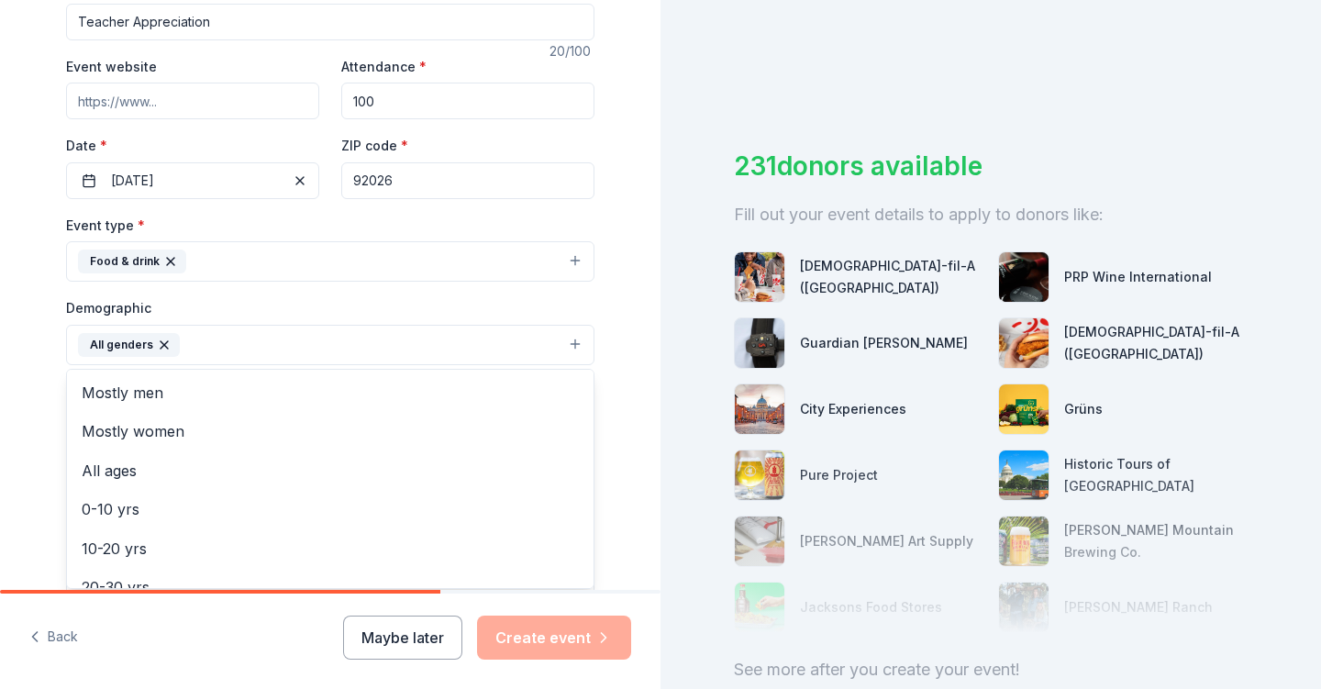
click at [52, 393] on div "Tell us about your event. We'll find in-kind donations you can apply for. Event…" at bounding box center [330, 302] width 587 height 1224
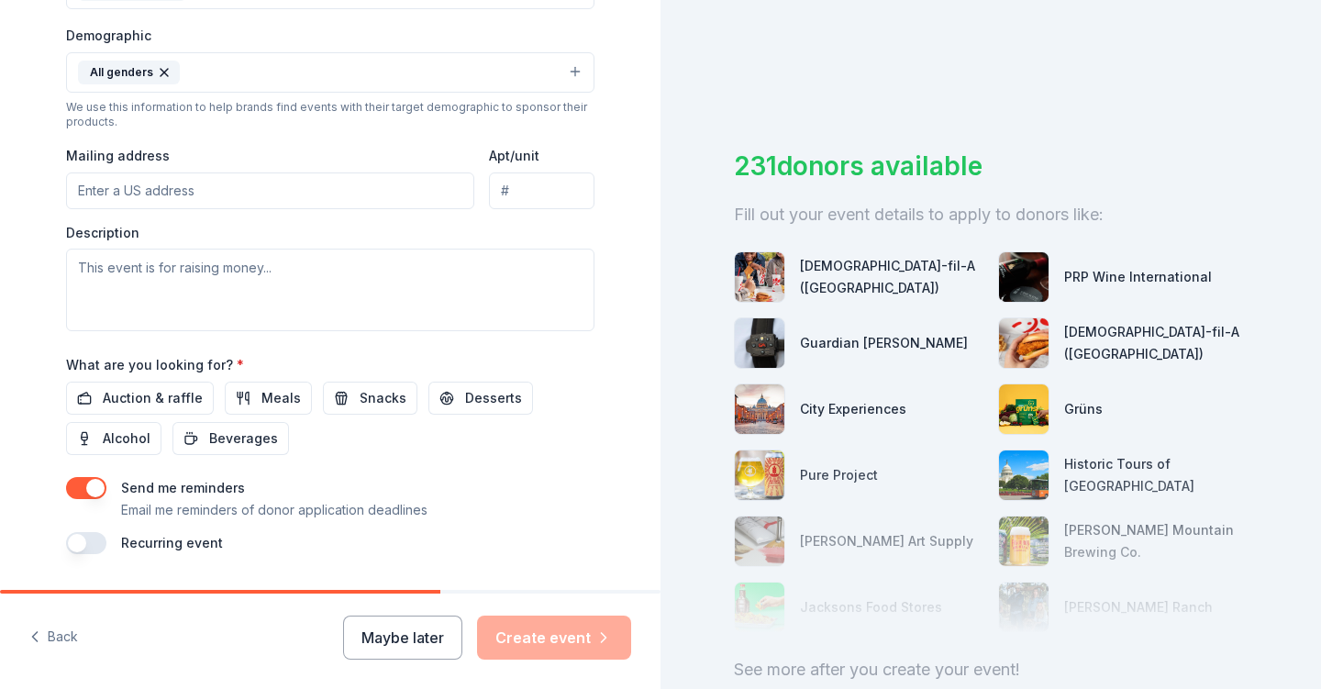
scroll to position [588, 0]
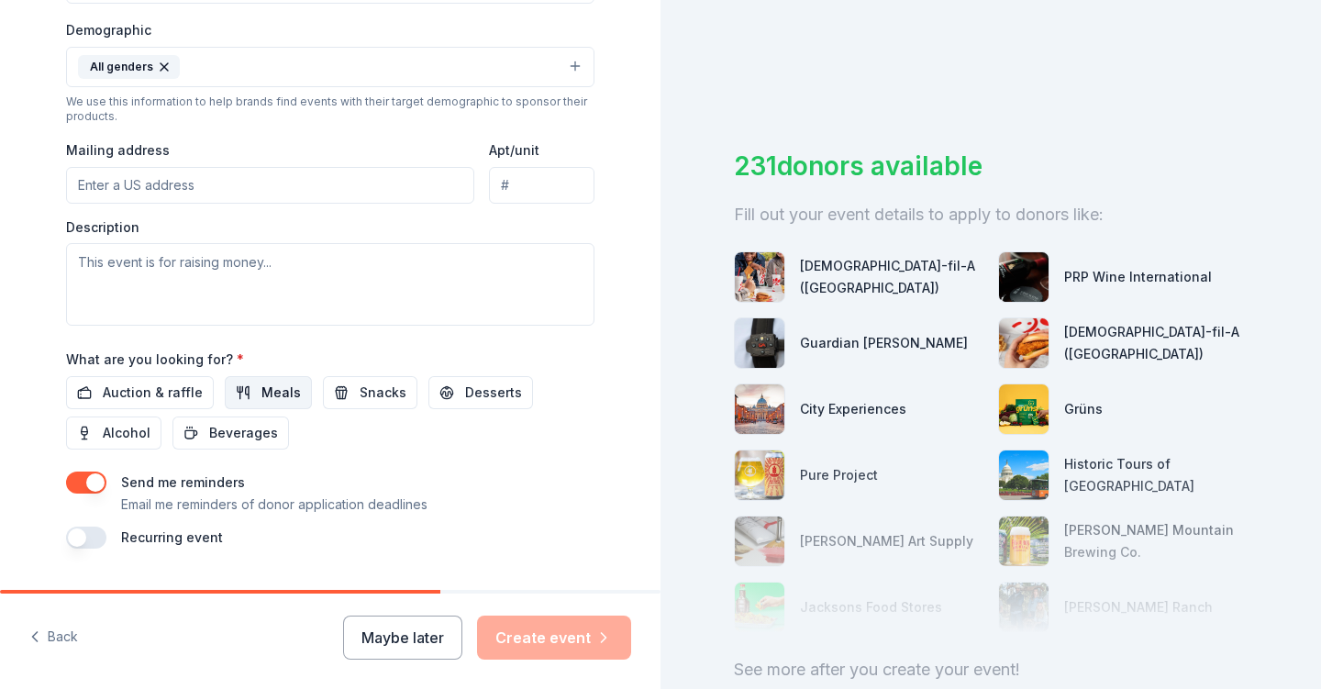
click at [244, 394] on button "Meals" at bounding box center [268, 392] width 87 height 33
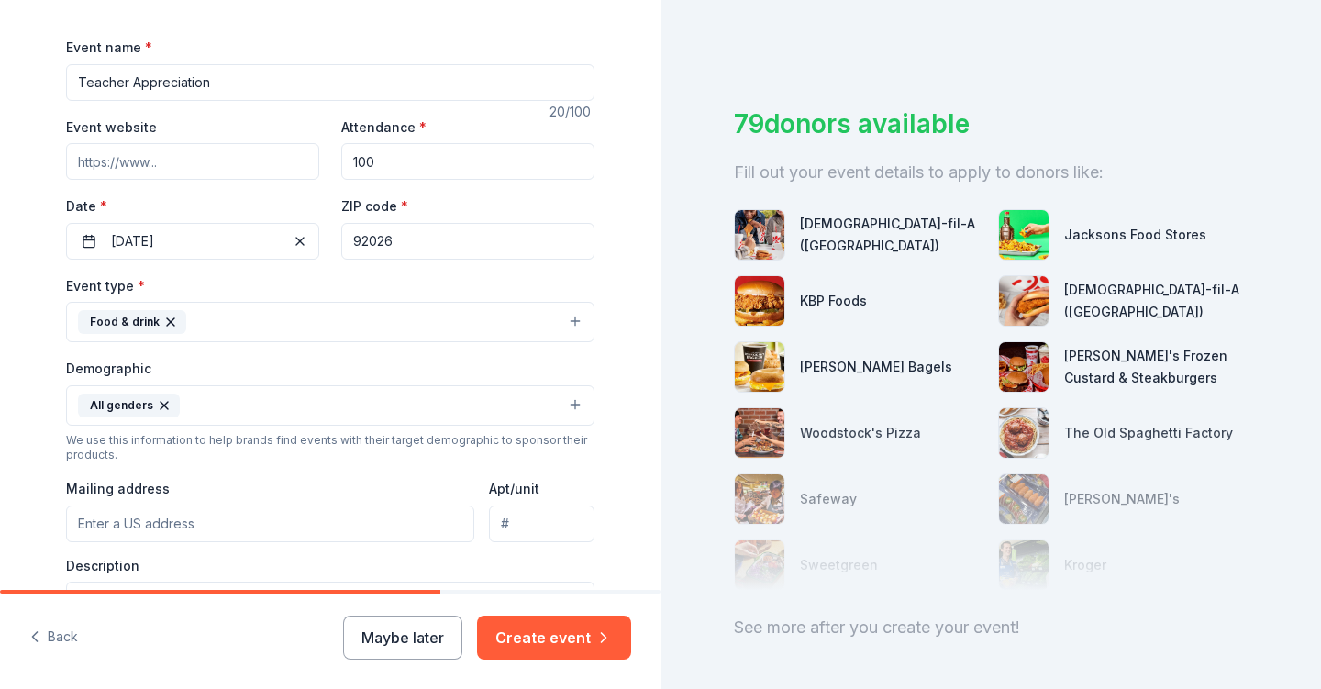
scroll to position [254, 0]
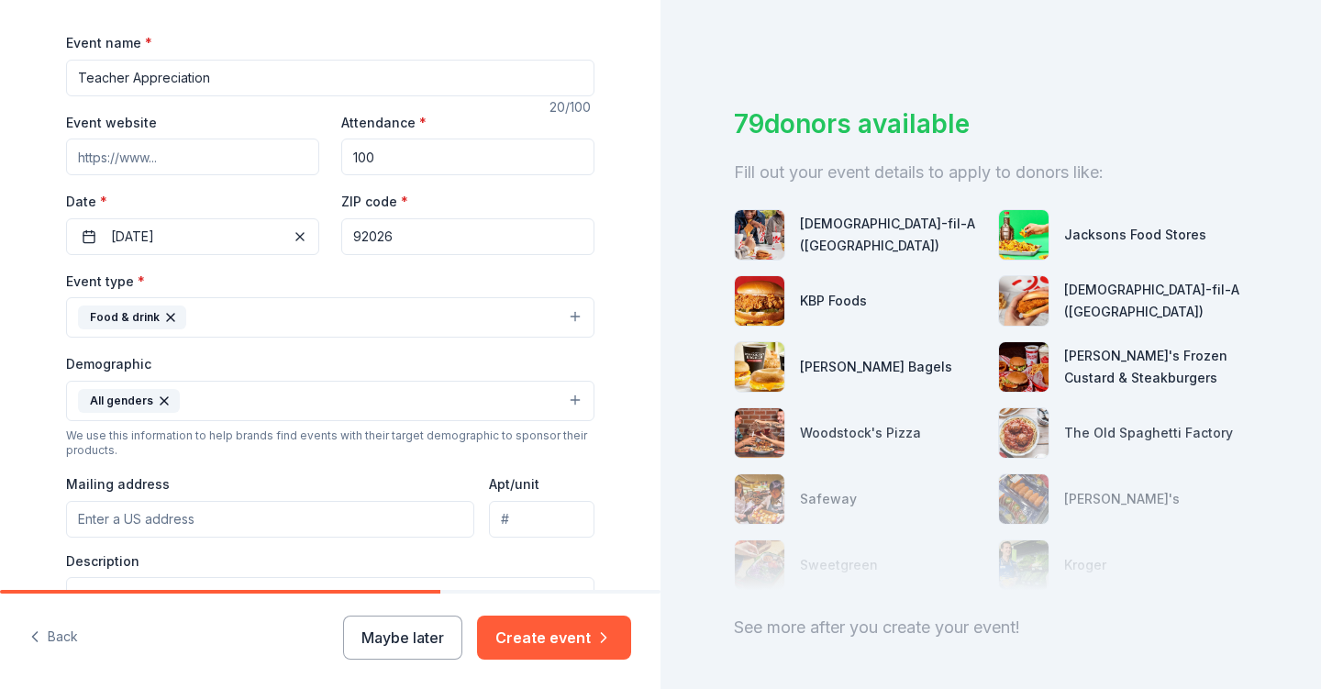
click at [359, 316] on button "Food & drink" at bounding box center [330, 317] width 528 height 40
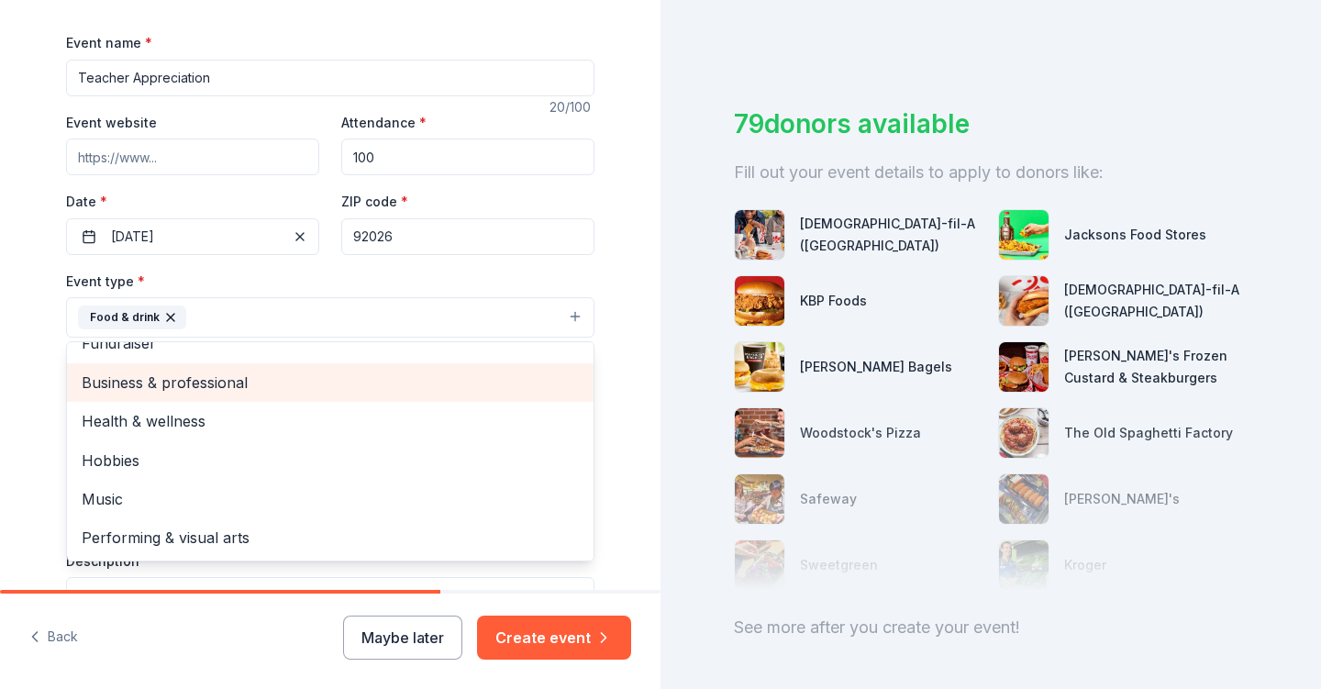
scroll to position [0, 0]
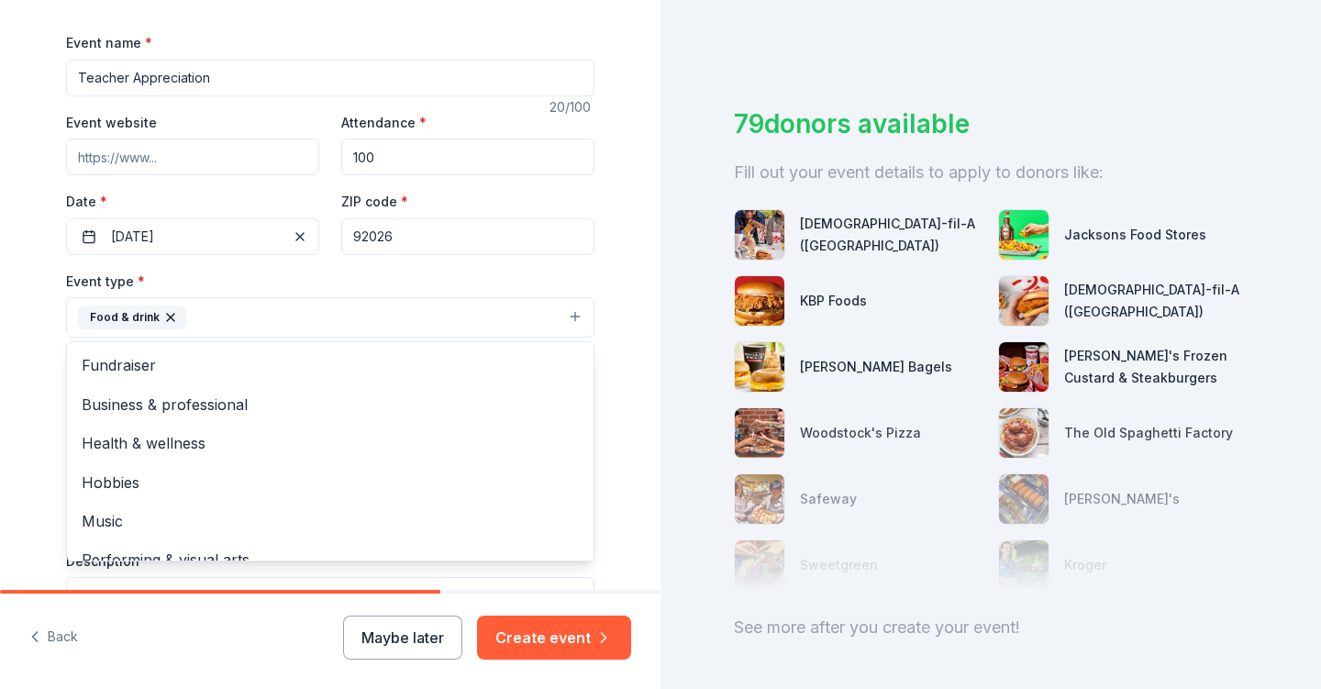
click at [594, 272] on div "Tell us about your event. We'll find in-kind donations you can apply for. Event…" at bounding box center [330, 358] width 587 height 1224
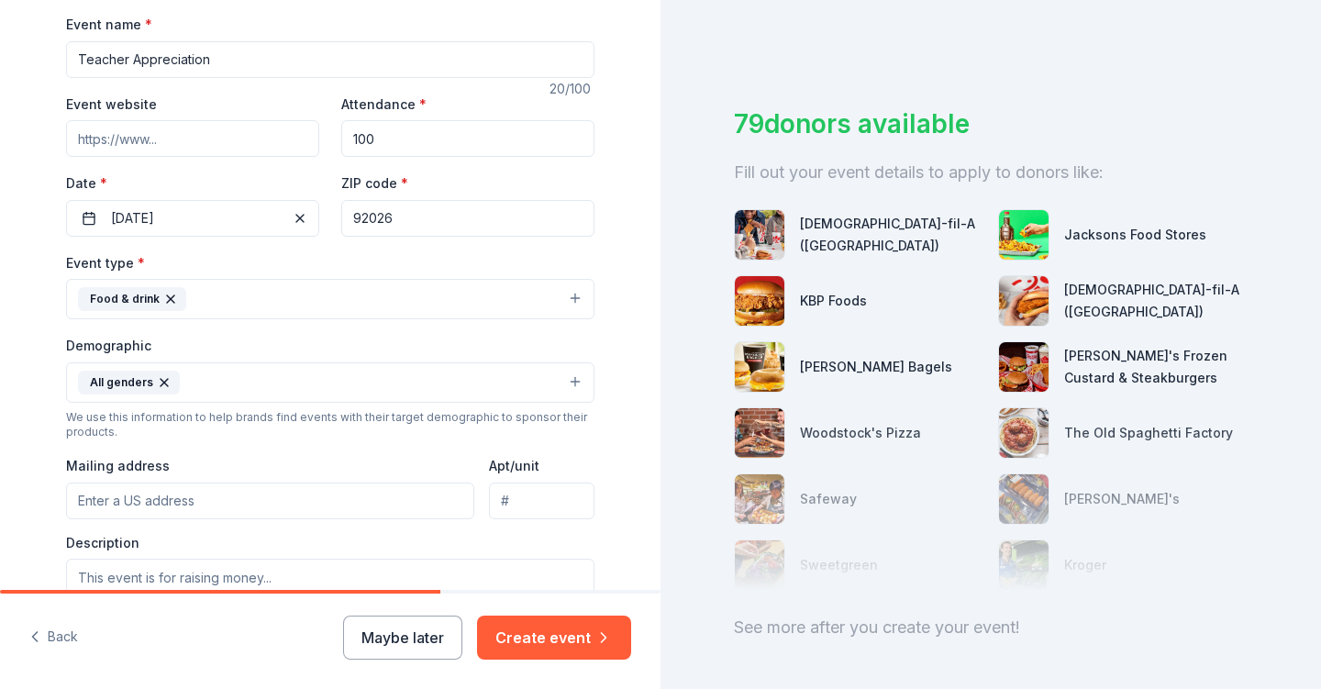
scroll to position [280, 0]
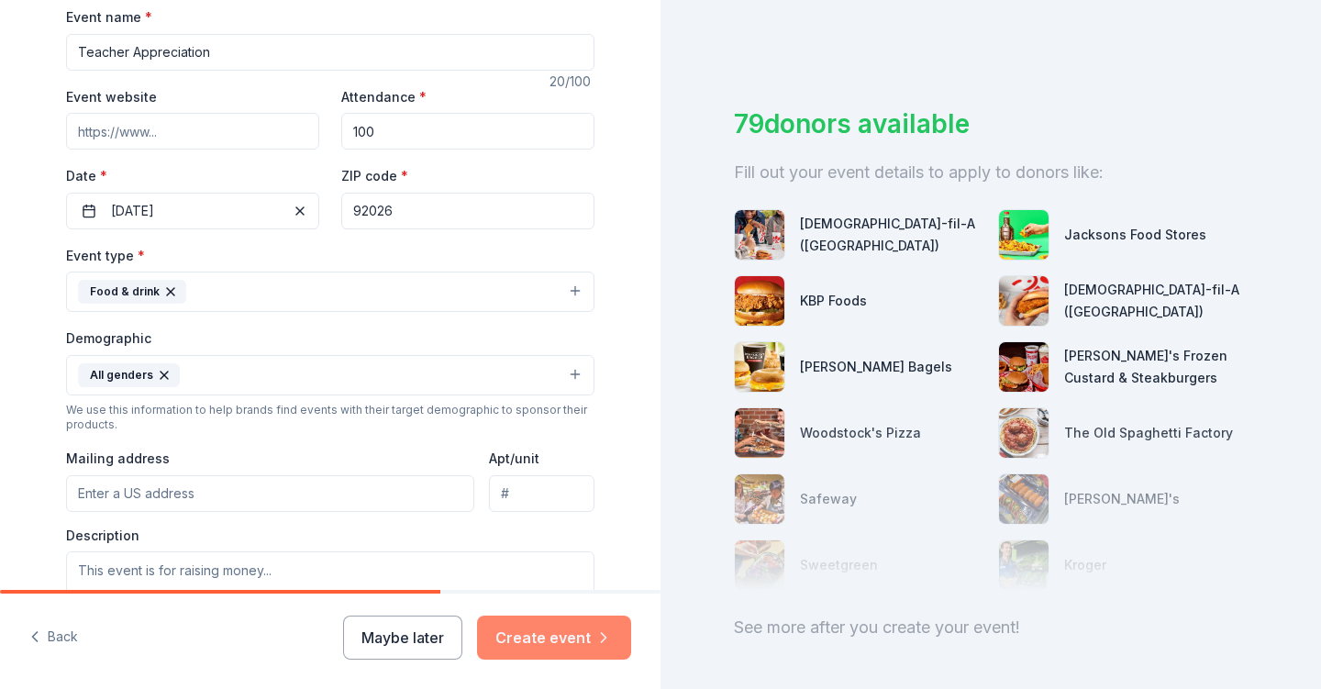
click at [544, 634] on button "Create event" at bounding box center [554, 637] width 154 height 44
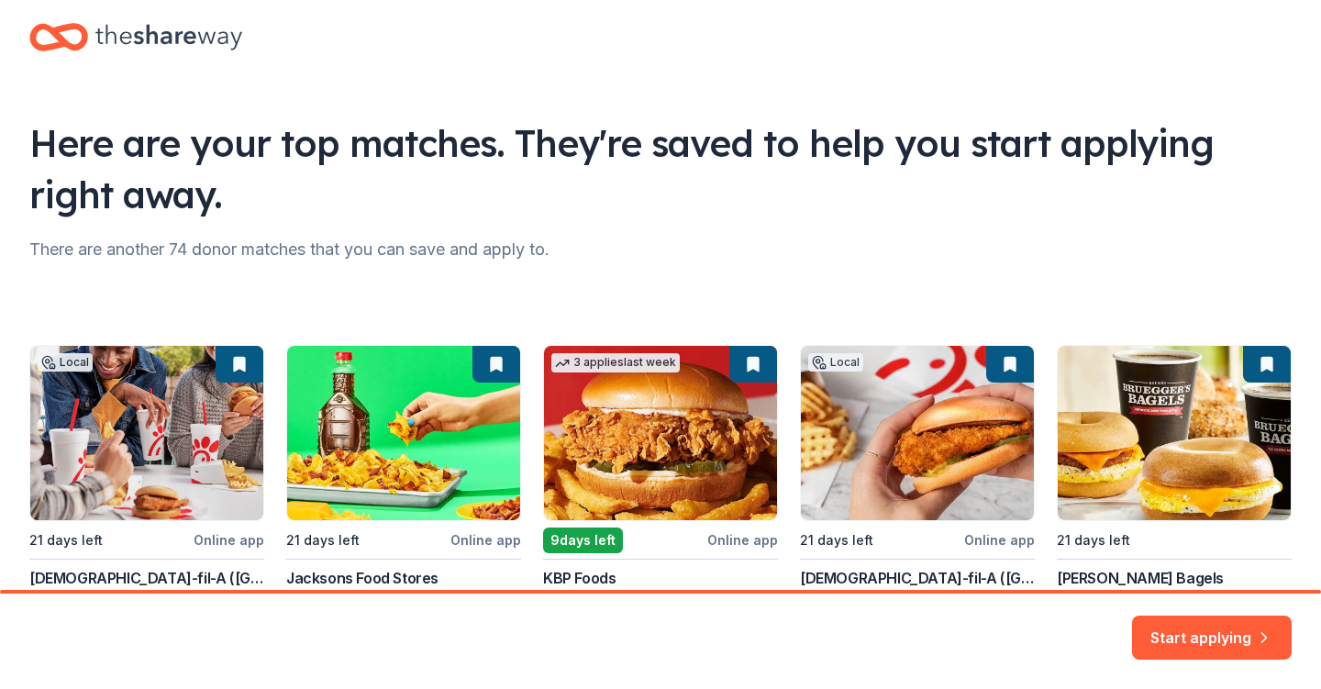
scroll to position [182, 0]
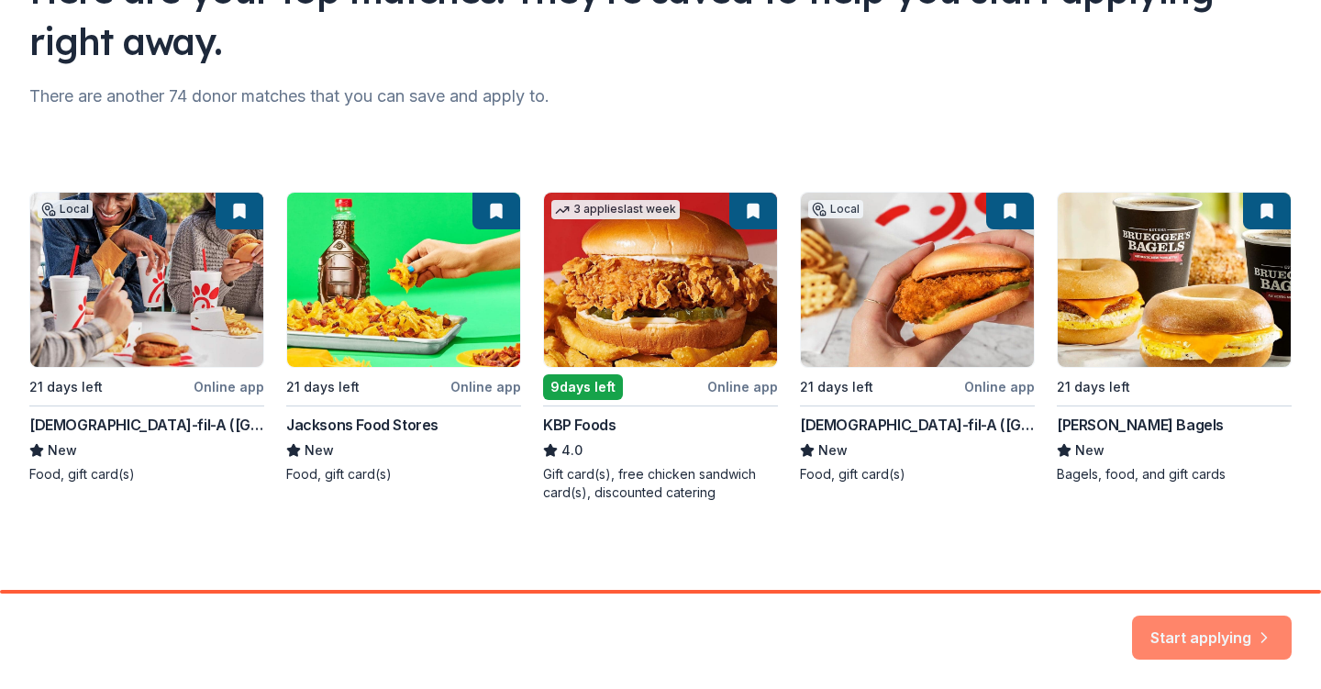
click at [1200, 631] on button "Start applying" at bounding box center [1212, 626] width 160 height 44
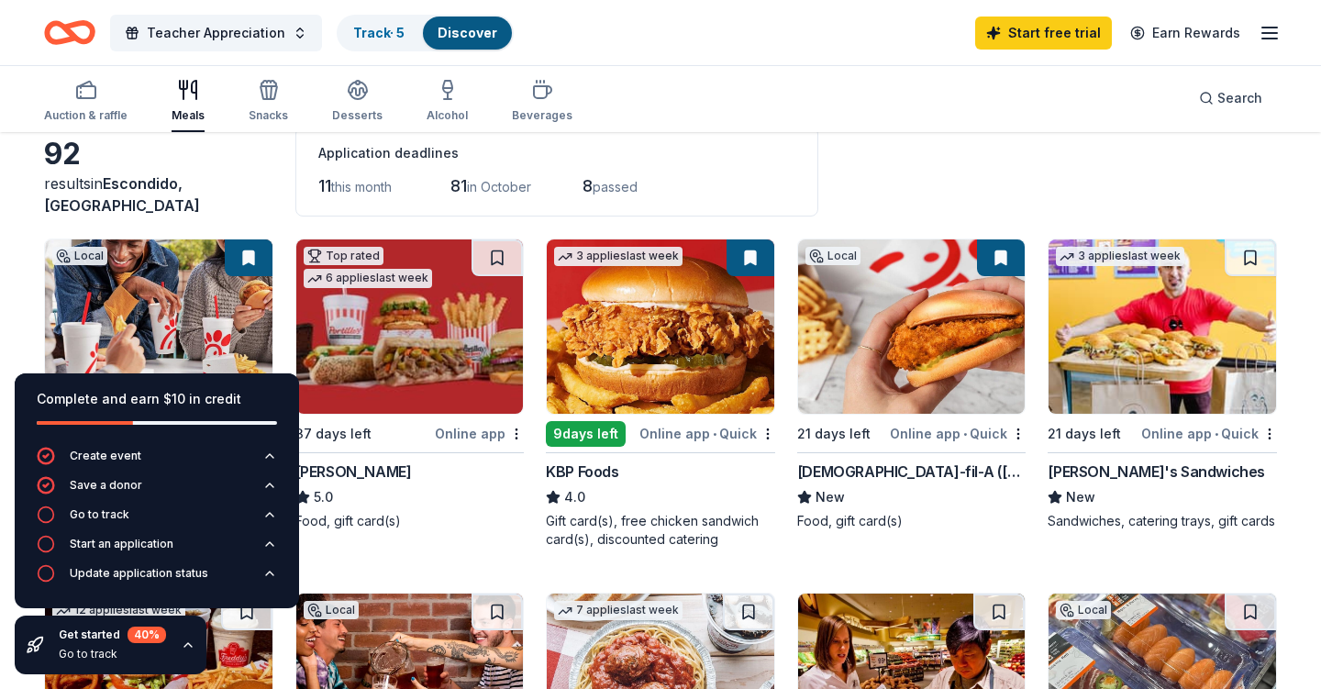
scroll to position [101, 0]
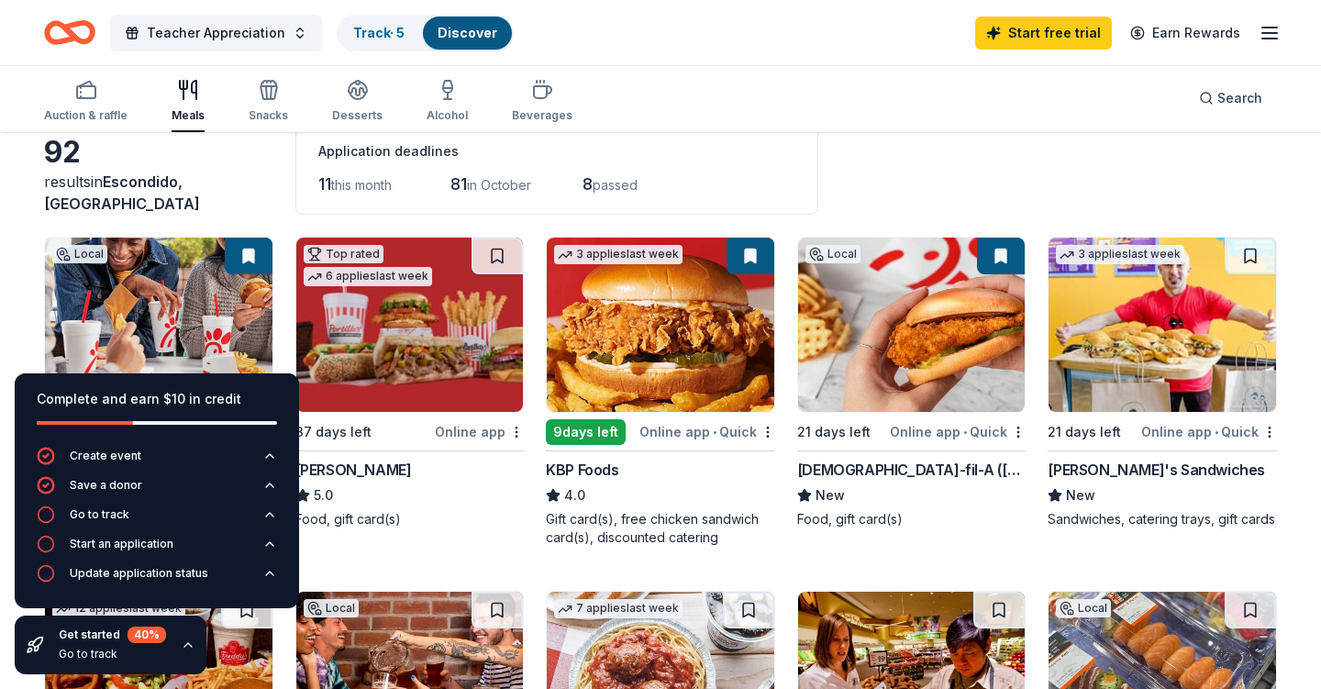
click at [619, 328] on img at bounding box center [660, 325] width 227 height 174
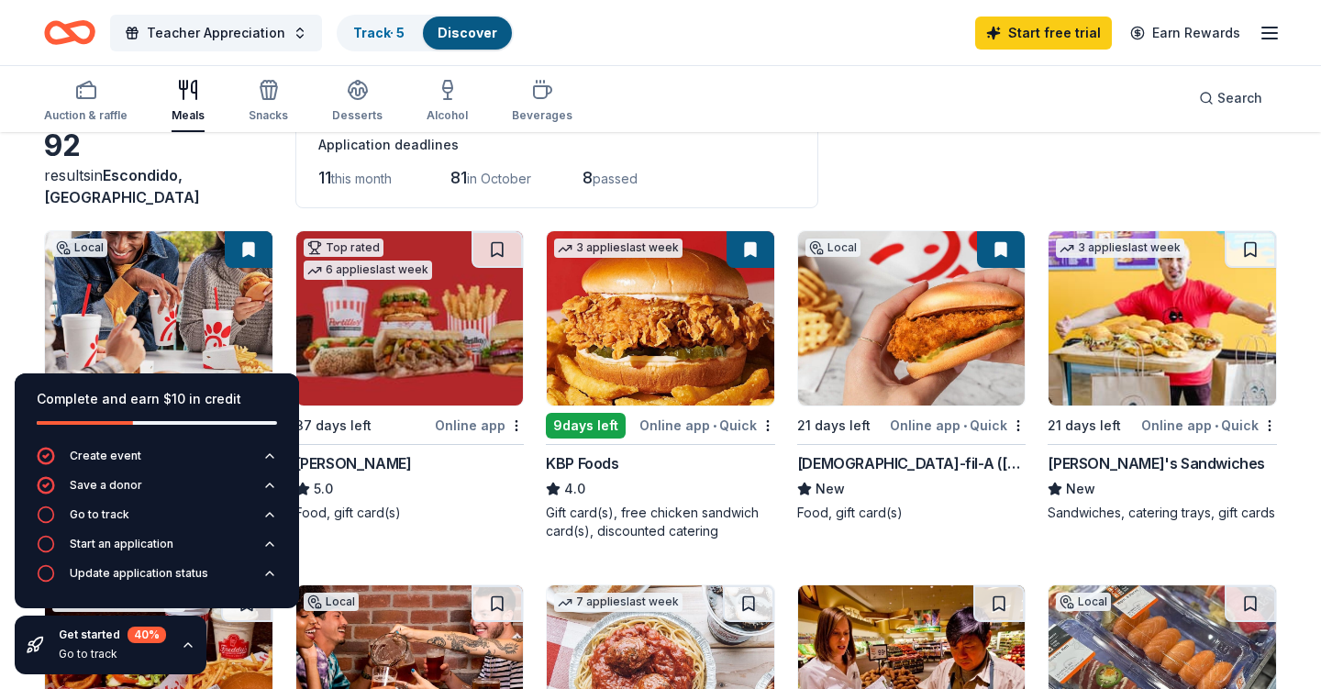
scroll to position [111, 0]
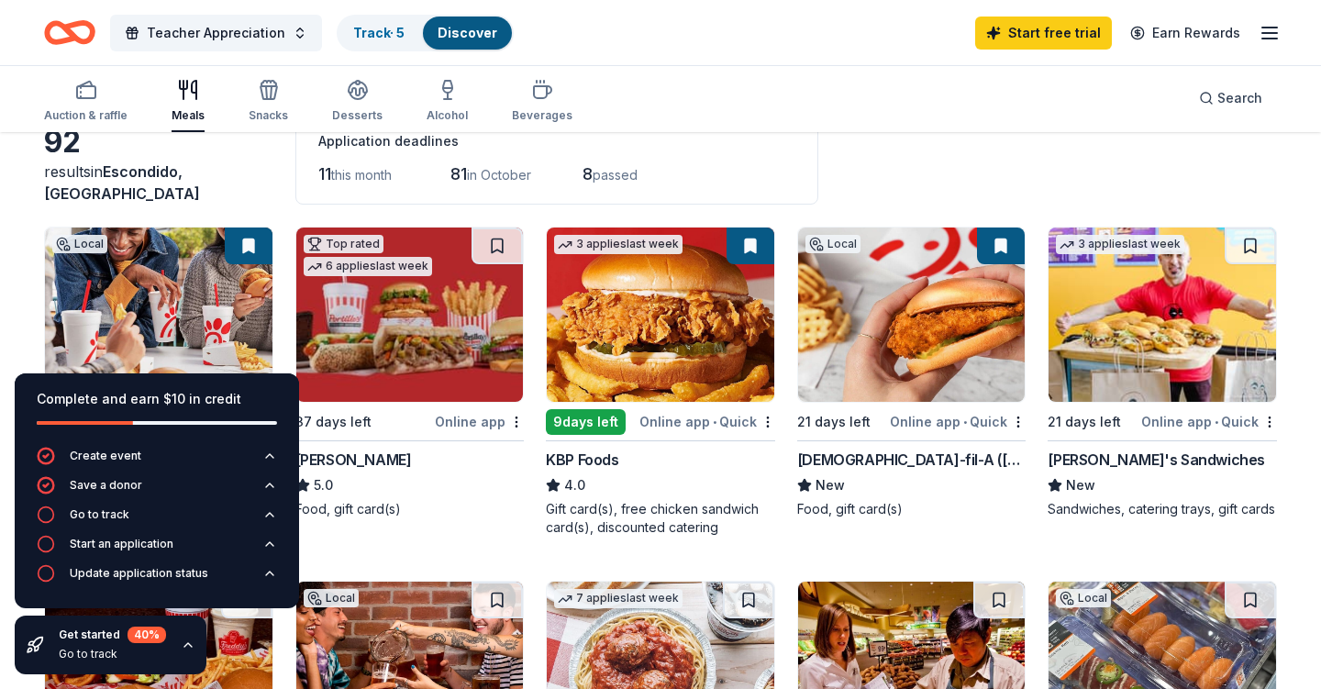
click at [1112, 348] on img at bounding box center [1161, 314] width 227 height 174
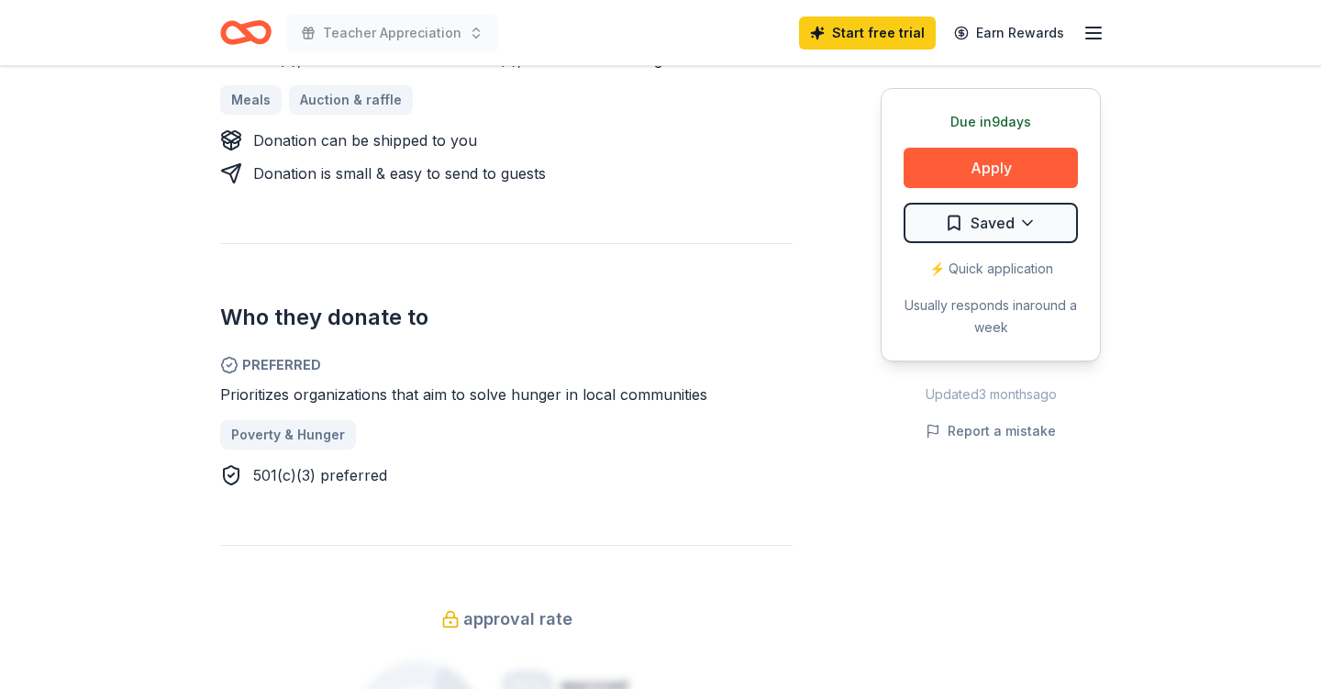
scroll to position [1160, 0]
